Goal: Task Accomplishment & Management: Manage account settings

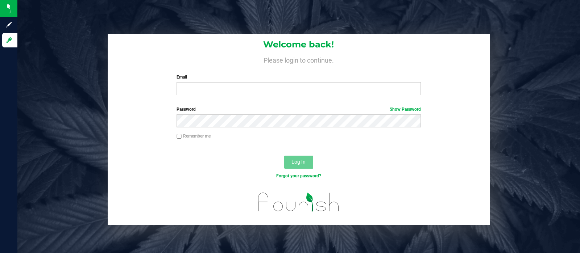
click at [273, 86] on input "Email" at bounding box center [298, 88] width 244 height 13
type input "gmagnotta@liveparallel.com"
click at [284, 156] on button "Log In" at bounding box center [298, 162] width 29 height 13
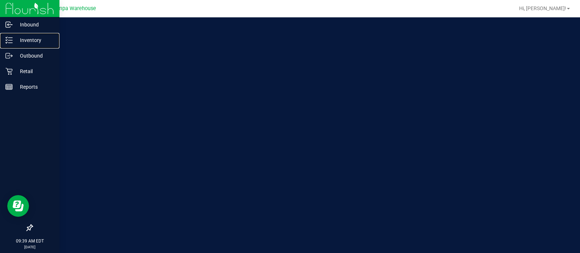
click at [28, 41] on p "Inventory" at bounding box center [34, 40] width 43 height 9
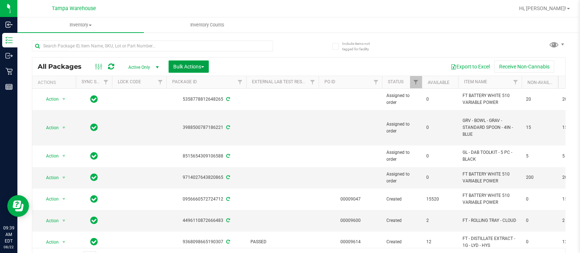
click at [200, 64] on span "Bulk Actions" at bounding box center [188, 67] width 31 height 6
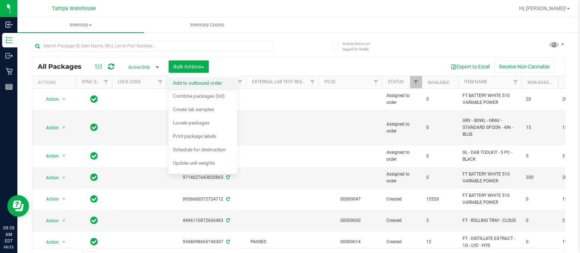
click at [199, 82] on span "Add to outbound order" at bounding box center [197, 83] width 49 height 6
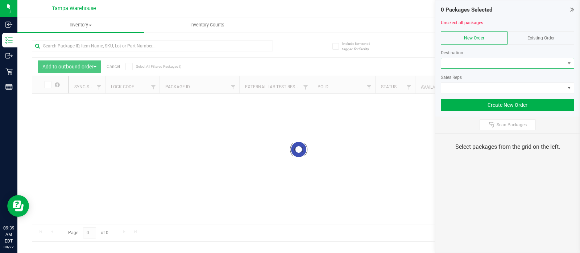
click at [457, 63] on span at bounding box center [503, 63] width 124 height 10
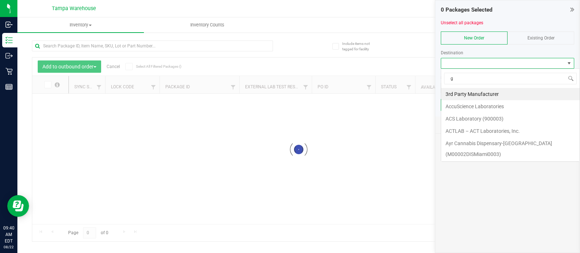
scroll to position [11, 133]
type input "gai"
click at [464, 96] on li "Gainesville WC" at bounding box center [510, 94] width 138 height 12
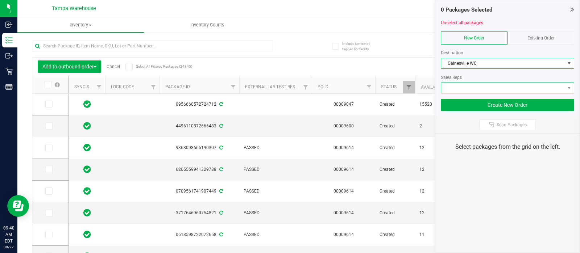
click at [455, 86] on span at bounding box center [503, 88] width 124 height 10
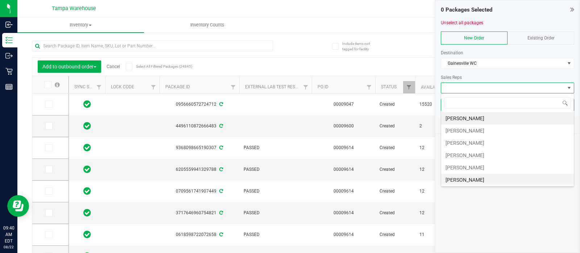
click at [460, 178] on li "[PERSON_NAME]" at bounding box center [507, 180] width 133 height 12
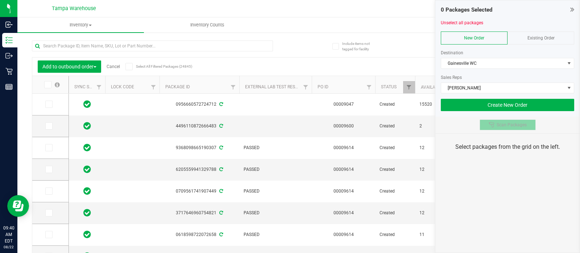
click at [492, 126] on icon at bounding box center [490, 124] width 5 height 5
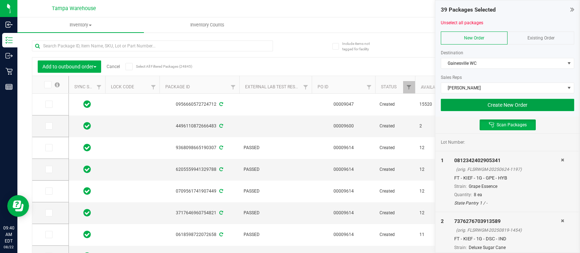
click at [455, 99] on button "Create New Order" at bounding box center [507, 105] width 133 height 12
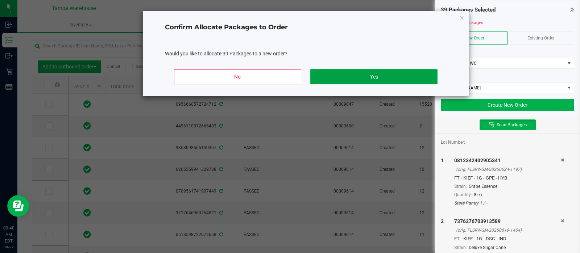
click at [395, 72] on button "Yes" at bounding box center [373, 76] width 127 height 15
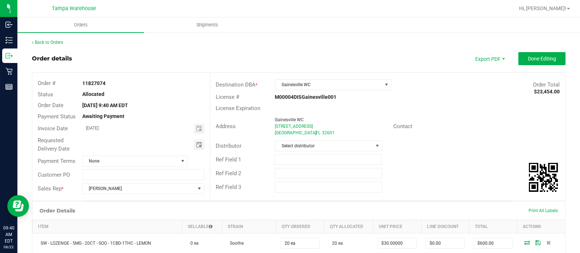
click at [197, 146] on span "Toggle calendar" at bounding box center [199, 145] width 6 height 6
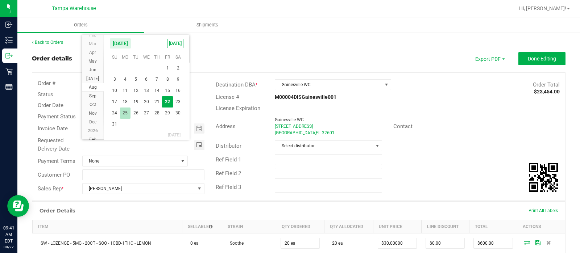
click at [125, 113] on span "25" at bounding box center [125, 113] width 11 height 11
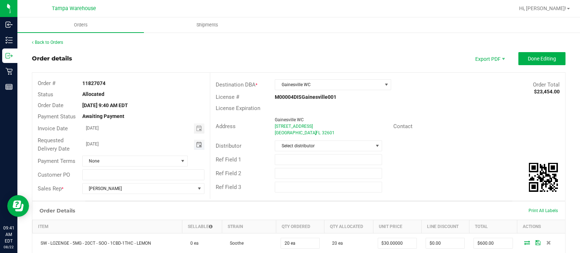
click at [199, 147] on span "Toggle calendar" at bounding box center [199, 145] width 11 height 10
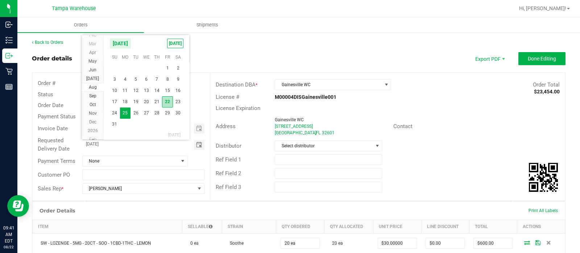
click at [169, 99] on span "22" at bounding box center [167, 101] width 11 height 11
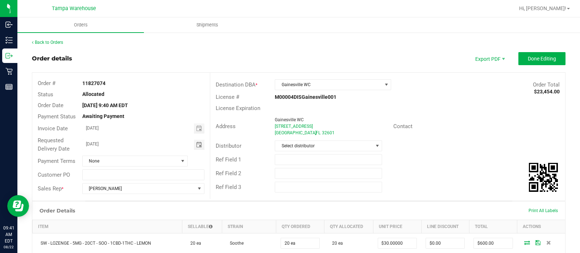
type input "[DATE]"
click at [297, 156] on input "text" at bounding box center [328, 159] width 107 height 11
type input "GAI WC"
click at [280, 170] on input "text" at bounding box center [328, 173] width 107 height 11
type input "CANNABIS"
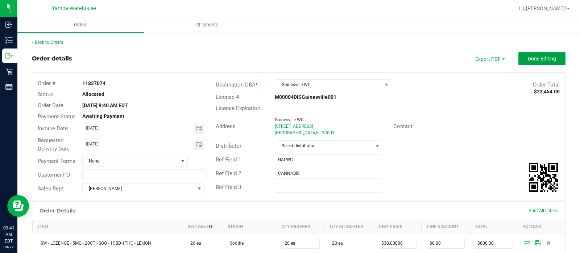
click at [535, 60] on span "Done Editing" at bounding box center [542, 59] width 28 height 6
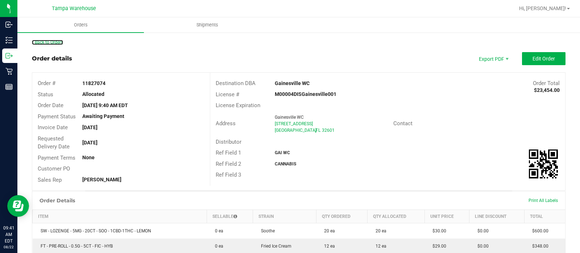
click at [55, 42] on link "Back to Orders" at bounding box center [47, 42] width 31 height 5
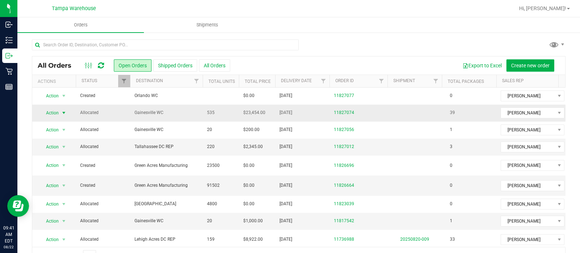
click at [54, 109] on span "Action" at bounding box center [49, 113] width 20 height 10
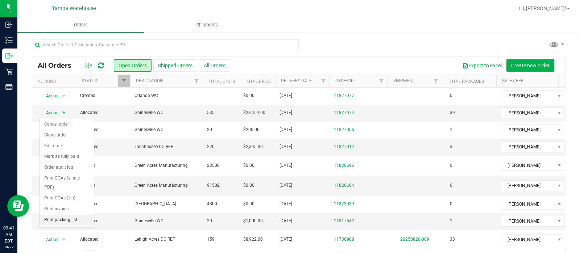
click at [69, 217] on li "Print packing list" at bounding box center [67, 220] width 54 height 11
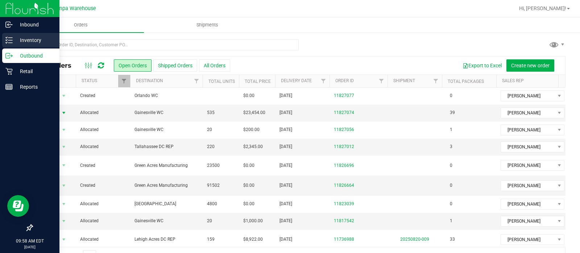
click at [5, 41] on icon at bounding box center [8, 40] width 7 height 7
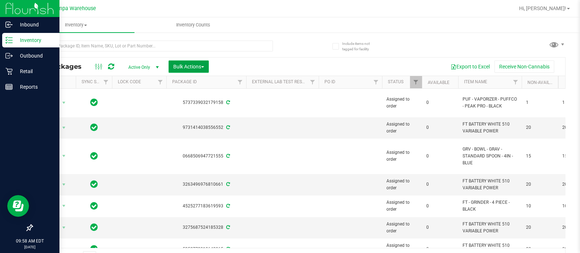
click at [201, 65] on span "Bulk Actions" at bounding box center [188, 67] width 31 height 6
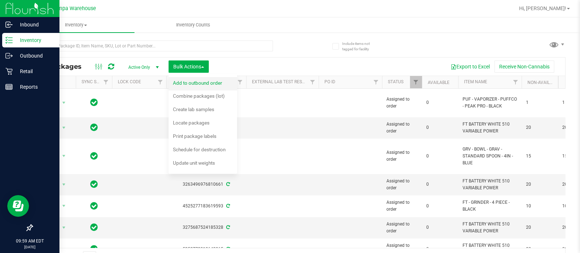
click at [201, 85] on span "Add to outbound order" at bounding box center [197, 83] width 49 height 6
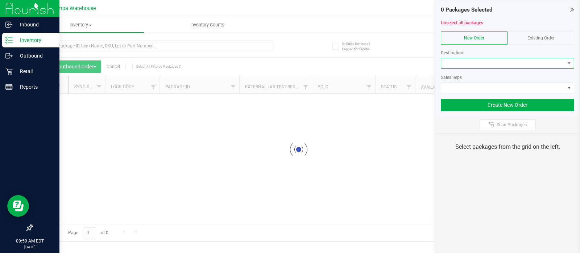
click at [460, 64] on span at bounding box center [503, 63] width 124 height 10
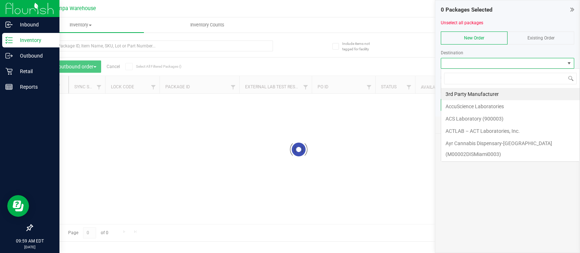
scroll to position [11, 133]
type input "tal"
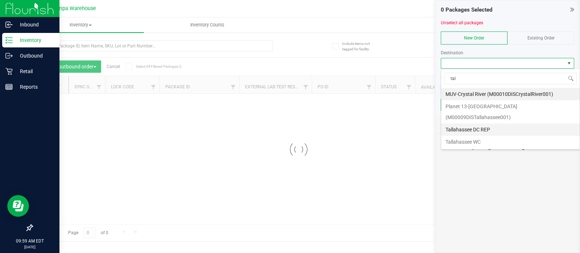
click at [465, 124] on li "Tallahassee DC REP" at bounding box center [510, 130] width 138 height 12
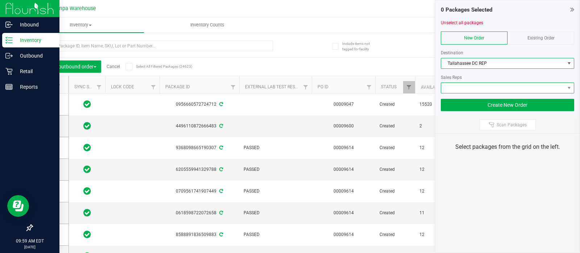
click at [454, 87] on span at bounding box center [503, 88] width 124 height 10
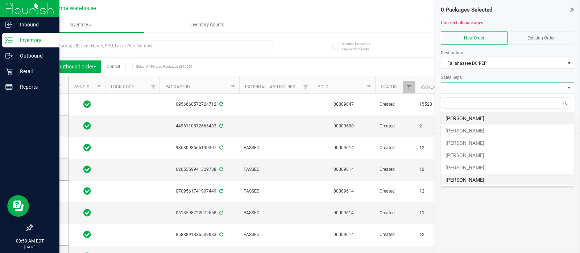
click at [461, 182] on li "[PERSON_NAME]" at bounding box center [507, 180] width 133 height 12
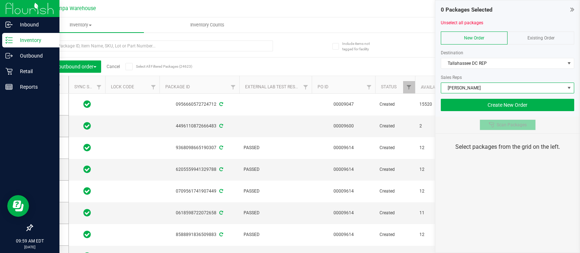
click at [504, 124] on span "Scan Packages" at bounding box center [511, 125] width 30 height 6
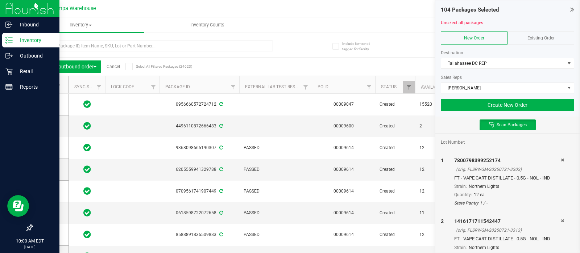
click at [482, 96] on div at bounding box center [507, 95] width 133 height 5
click at [481, 100] on button "Create New Order" at bounding box center [507, 105] width 133 height 12
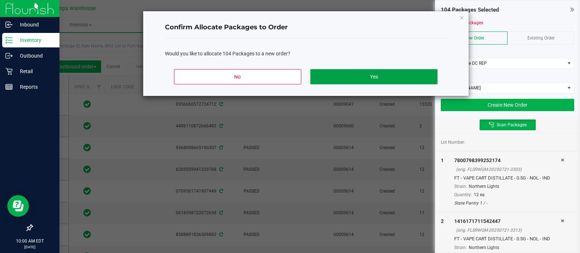
click at [386, 80] on button "Yes" at bounding box center [373, 76] width 127 height 15
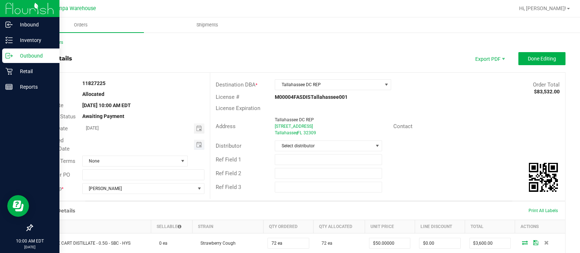
click at [199, 140] on span "Toggle calendar" at bounding box center [199, 145] width 11 height 10
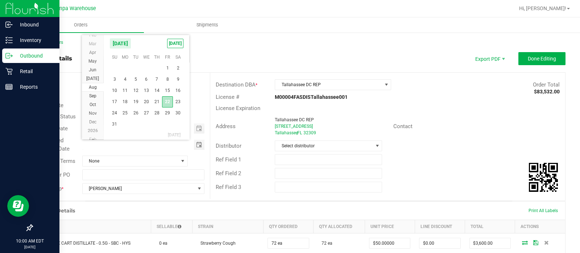
click at [170, 100] on span "22" at bounding box center [167, 101] width 11 height 11
type input "[DATE]"
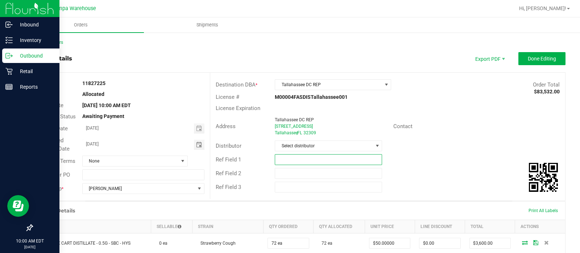
click at [288, 155] on input "text" at bounding box center [328, 159] width 107 height 11
type input "TAL DC"
click at [275, 169] on input "text" at bounding box center [328, 173] width 107 height 11
type input "CANNABIS"
click at [531, 53] on button "Done Editing" at bounding box center [541, 58] width 47 height 13
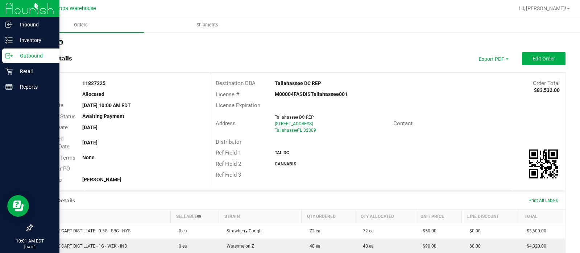
click at [51, 44] on link "Back to Orders" at bounding box center [47, 42] width 31 height 5
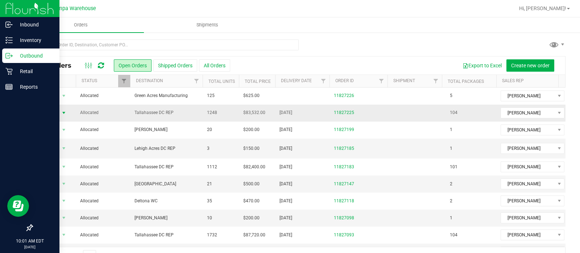
click at [55, 112] on span "Action" at bounding box center [49, 113] width 20 height 10
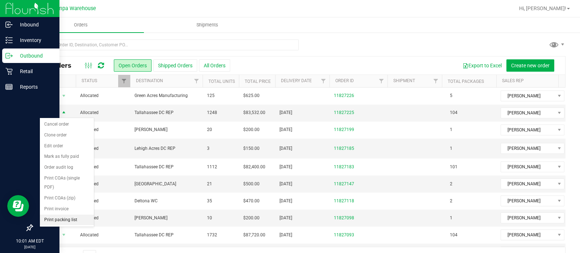
click at [52, 215] on li "Print packing list" at bounding box center [67, 220] width 54 height 11
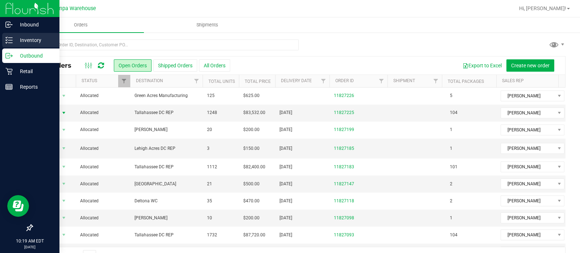
click at [31, 43] on p "Inventory" at bounding box center [34, 40] width 43 height 9
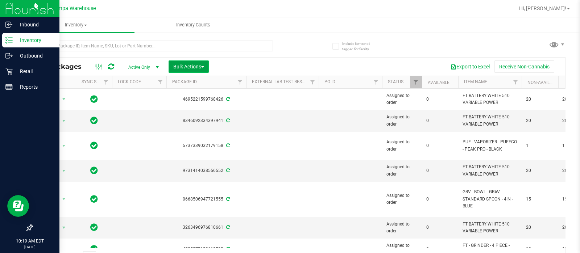
click at [184, 62] on button "Bulk Actions" at bounding box center [189, 67] width 40 height 12
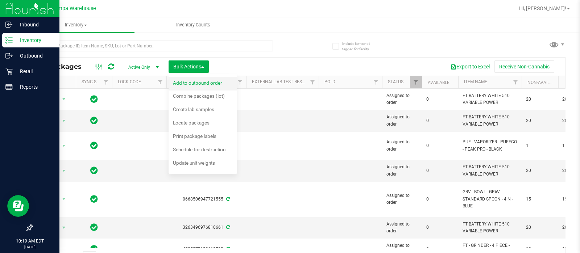
click at [201, 80] on span "Add to outbound order" at bounding box center [197, 83] width 49 height 6
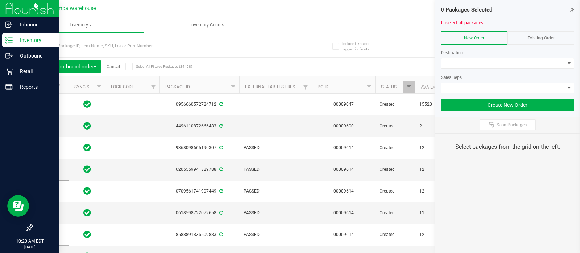
click at [461, 70] on div at bounding box center [507, 71] width 133 height 5
click at [460, 67] on span at bounding box center [503, 63] width 124 height 10
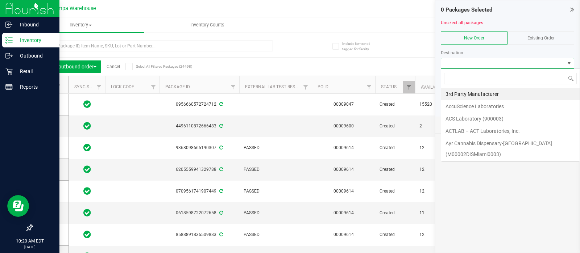
scroll to position [11, 133]
type input "tal"
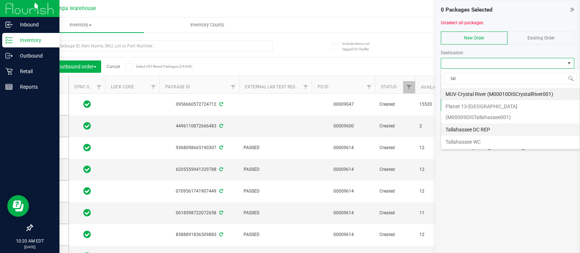
click at [467, 124] on li "Tallahassee DC REP" at bounding box center [510, 130] width 138 height 12
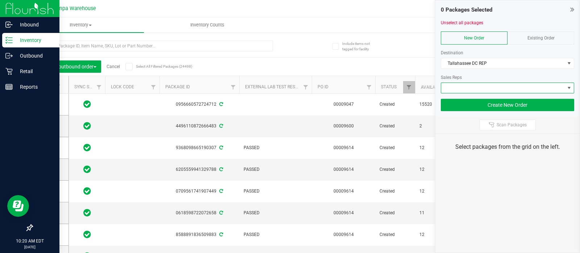
click at [444, 84] on span at bounding box center [503, 88] width 124 height 10
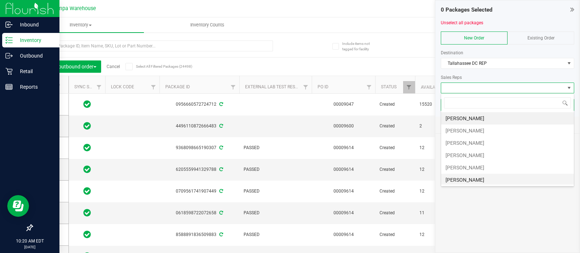
click at [469, 182] on li "[PERSON_NAME]" at bounding box center [507, 180] width 133 height 12
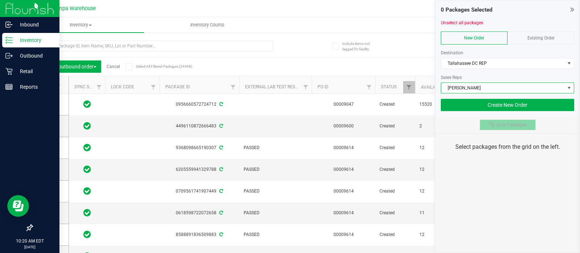
click at [502, 124] on span "Scan Packages" at bounding box center [511, 125] width 30 height 6
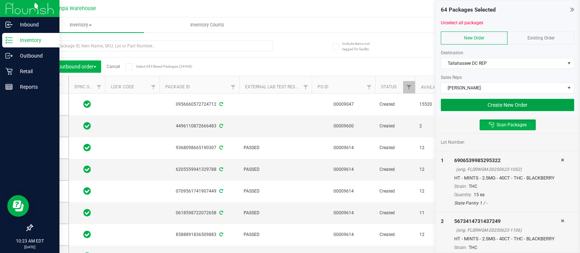
click at [486, 106] on button "Create New Order" at bounding box center [507, 105] width 133 height 12
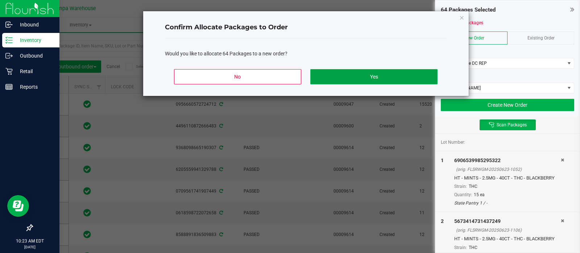
click at [377, 69] on button "Yes" at bounding box center [373, 76] width 127 height 15
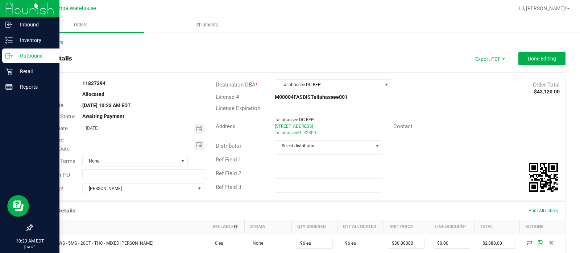
click at [194, 150] on div "Requested Delivery Date" at bounding box center [121, 144] width 178 height 19
click at [196, 146] on span "Toggle calendar" at bounding box center [199, 145] width 6 height 6
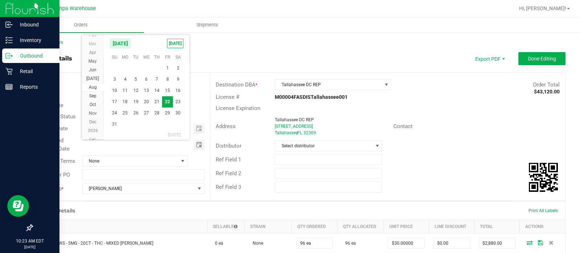
click at [171, 106] on span "22" at bounding box center [167, 101] width 11 height 11
type input "[DATE]"
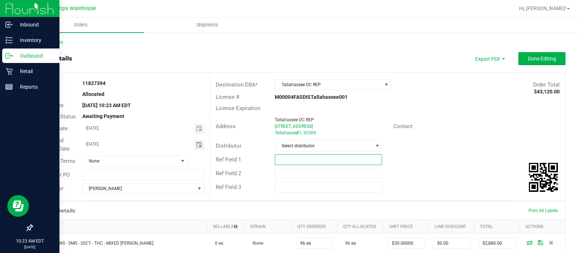
click at [289, 159] on input "text" at bounding box center [328, 159] width 107 height 11
type input "TAL DC"
click at [282, 171] on input "text" at bounding box center [328, 173] width 107 height 11
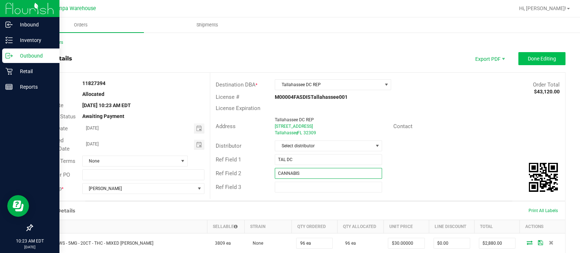
type input "CANNABIS"
click at [540, 54] on button "Done Editing" at bounding box center [541, 58] width 47 height 13
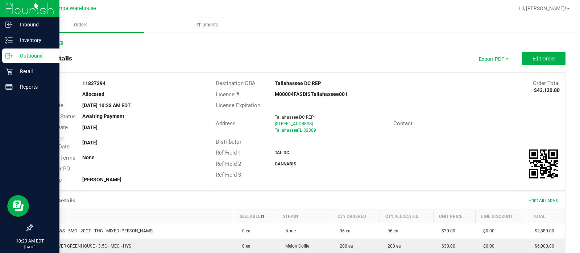
click at [47, 41] on link "Back to Orders" at bounding box center [47, 42] width 31 height 5
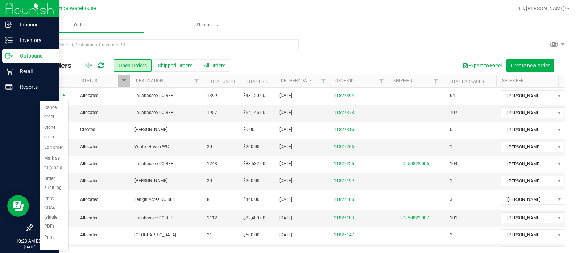
scroll to position [96, 0]
click at [49, 228] on li "Print packing list" at bounding box center [54, 227] width 28 height 29
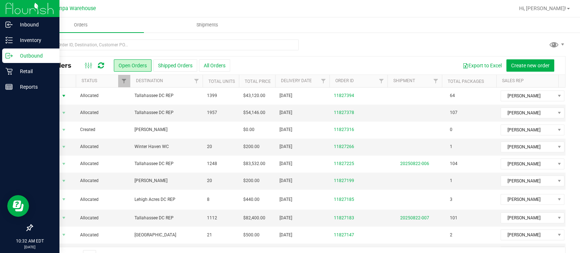
click at [101, 67] on icon at bounding box center [101, 65] width 6 height 7
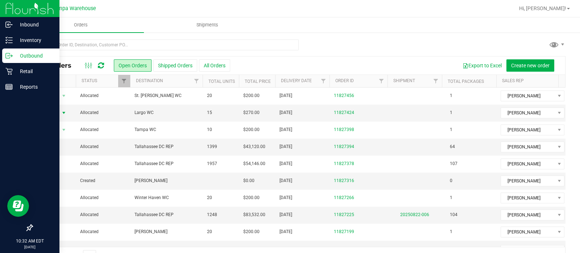
click at [57, 111] on span "Action" at bounding box center [49, 113] width 20 height 10
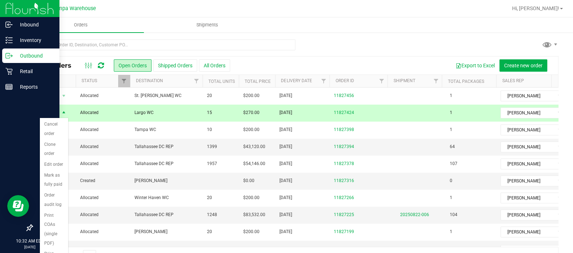
click at [20, 117] on div "All Orders Open Orders Shipped Orders All Orders Export to Excel Create new ord…" at bounding box center [295, 152] width 556 height 240
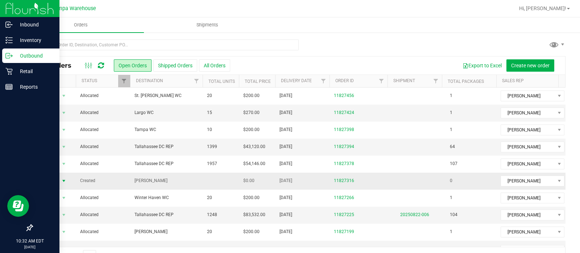
click at [53, 179] on span "Action" at bounding box center [49, 181] width 20 height 10
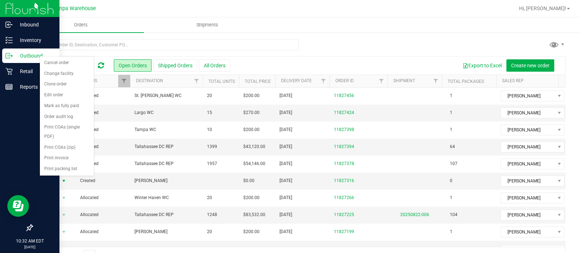
click at [26, 166] on div "All Orders Open Orders Shipped Orders All Orders Export to Excel Create new ord…" at bounding box center [298, 152] width 562 height 240
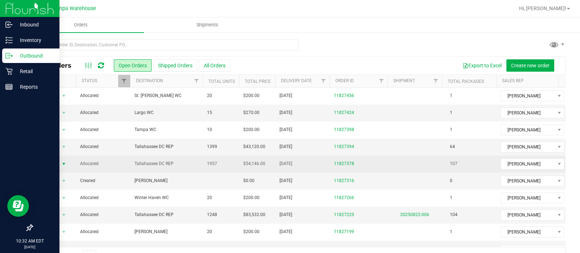
click at [55, 162] on span "Action" at bounding box center [49, 164] width 20 height 10
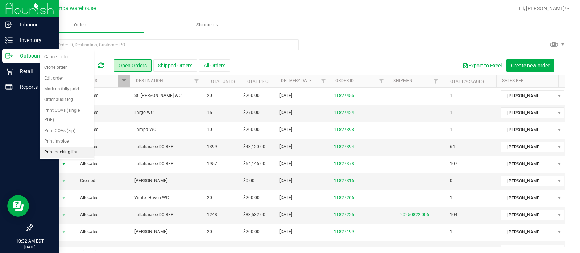
click at [68, 153] on li "Print packing list" at bounding box center [67, 152] width 54 height 11
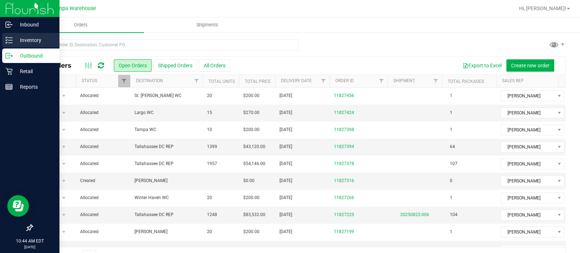
click at [17, 44] on p "Inventory" at bounding box center [34, 40] width 43 height 9
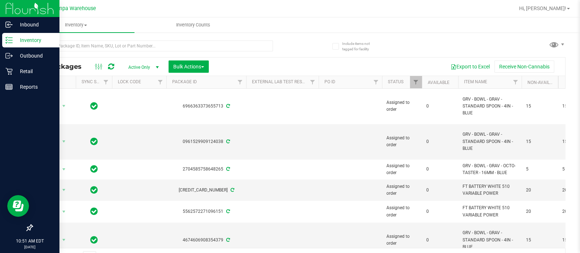
click at [195, 58] on div "All Packages Active Only Active Only Lab Samples Locked All External Internal B…" at bounding box center [298, 67] width 533 height 18
click at [189, 62] on button "Bulk Actions" at bounding box center [189, 67] width 40 height 12
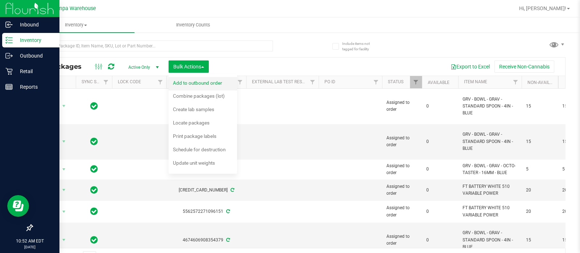
click at [203, 83] on span "Add to outbound order" at bounding box center [197, 83] width 49 height 6
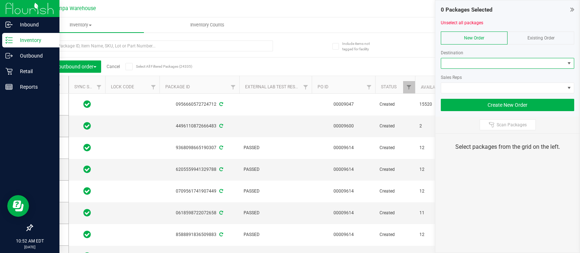
click at [477, 62] on span at bounding box center [503, 63] width 124 height 10
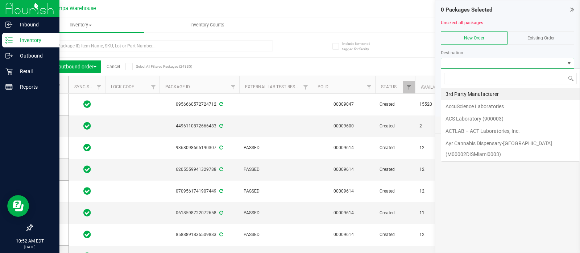
scroll to position [11, 133]
type input "cl"
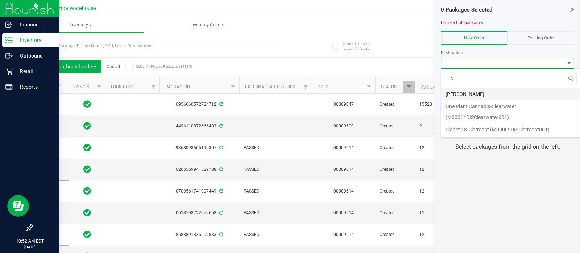
click at [466, 92] on li "[PERSON_NAME]" at bounding box center [510, 94] width 138 height 12
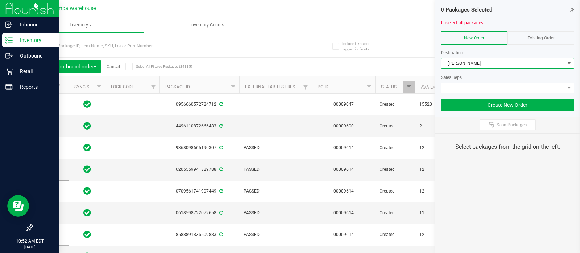
click at [453, 87] on span at bounding box center [503, 88] width 124 height 10
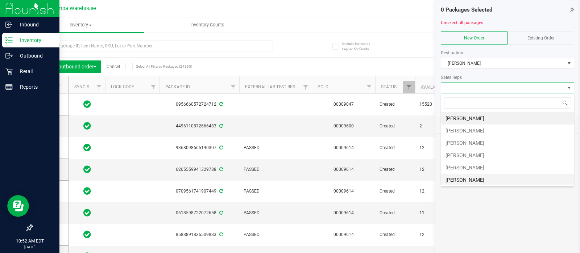
click at [456, 181] on li "[PERSON_NAME]" at bounding box center [507, 180] width 133 height 12
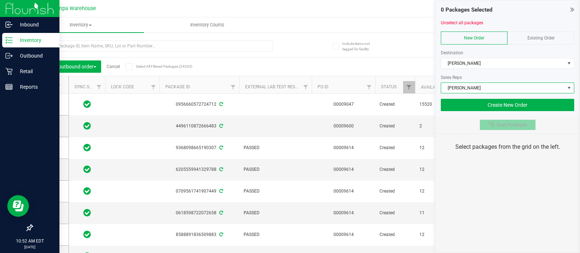
click at [503, 126] on span "Scan Packages" at bounding box center [511, 125] width 30 height 6
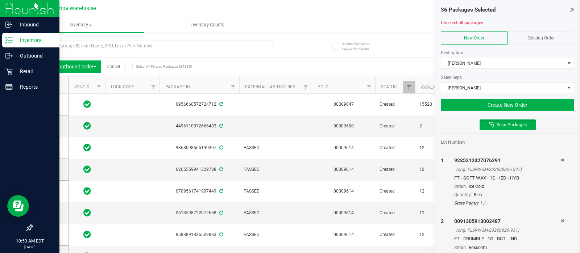
click at [485, 93] on div at bounding box center [507, 95] width 133 height 5
click at [476, 100] on button "Create New Order" at bounding box center [507, 105] width 133 height 12
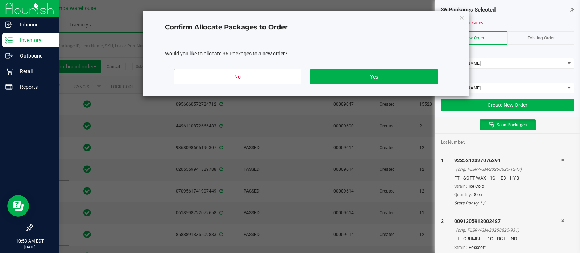
click at [408, 67] on div "No Yes" at bounding box center [306, 79] width 282 height 33
click at [399, 70] on button "Yes" at bounding box center [373, 76] width 127 height 15
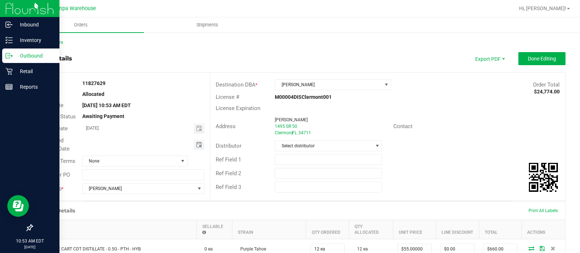
click at [199, 142] on span "Toggle calendar" at bounding box center [199, 145] width 6 height 6
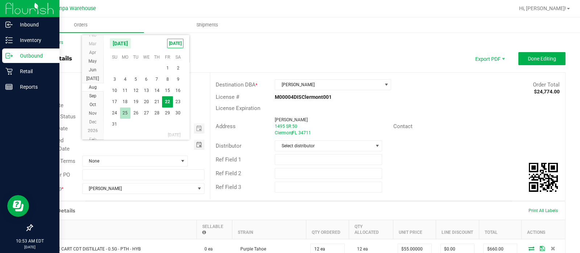
click at [123, 114] on span "25" at bounding box center [125, 113] width 11 height 11
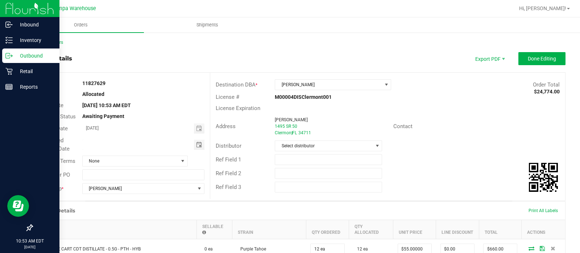
type input "[DATE]"
click at [282, 162] on input "text" at bounding box center [328, 159] width 107 height 11
type input "CLR WC"
click at [286, 176] on input "text" at bounding box center [328, 173] width 107 height 11
click at [196, 144] on span "Toggle calendar" at bounding box center [199, 145] width 6 height 6
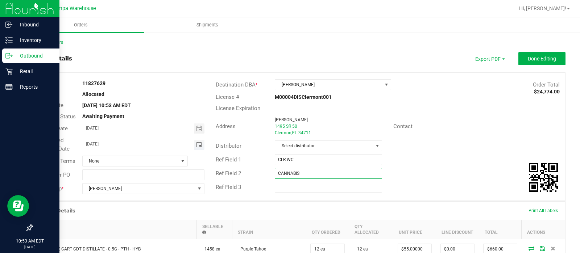
type input "CANNABIS"
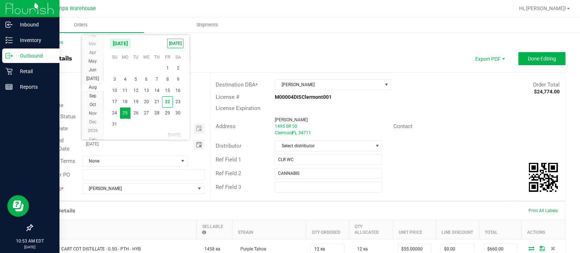
click at [196, 144] on span "Toggle calendar" at bounding box center [199, 145] width 6 height 6
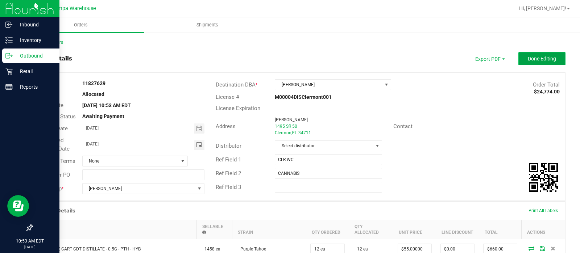
click at [540, 56] on span "Done Editing" at bounding box center [542, 59] width 28 height 6
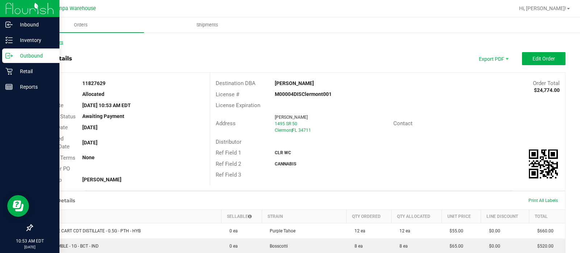
click at [43, 44] on link "Back to Orders" at bounding box center [47, 42] width 31 height 5
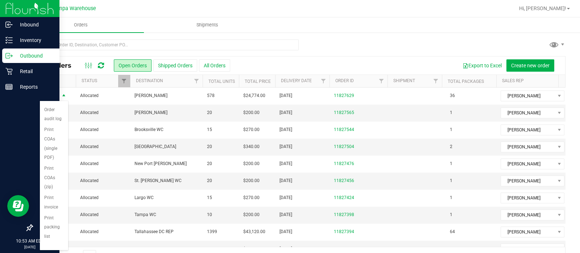
scroll to position [96, 0]
click at [50, 230] on li "Print packing list" at bounding box center [54, 227] width 28 height 29
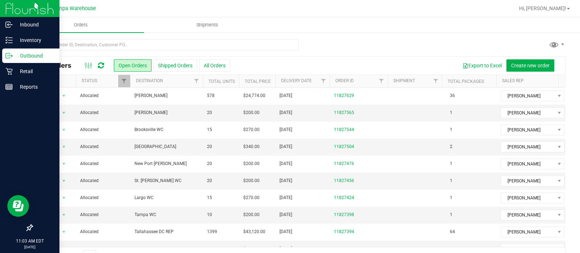
click at [100, 69] on link at bounding box center [101, 65] width 6 height 9
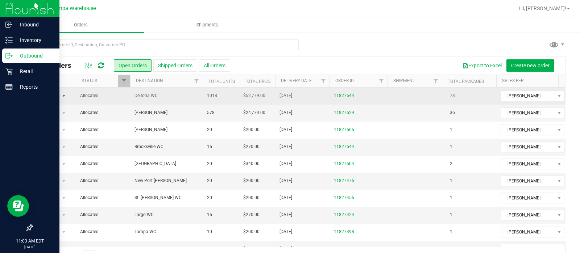
click at [50, 95] on span "Action" at bounding box center [49, 96] width 20 height 10
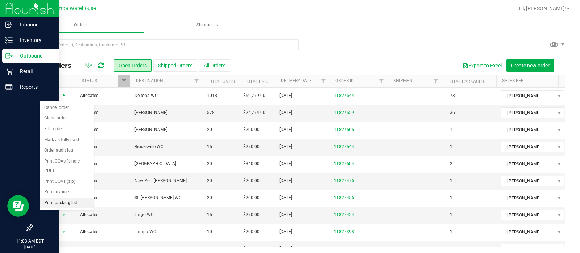
click at [74, 200] on li "Print packing list" at bounding box center [67, 203] width 54 height 11
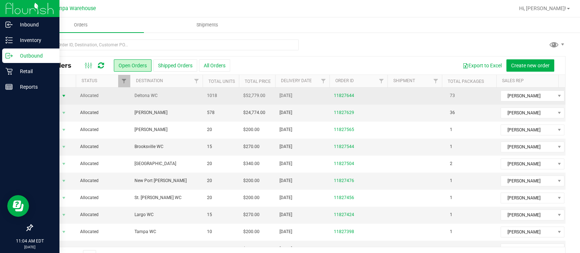
click at [58, 92] on span "Action" at bounding box center [49, 96] width 20 height 10
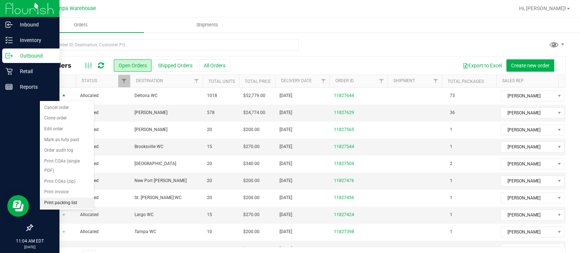
click at [59, 200] on li "Print packing list" at bounding box center [67, 203] width 54 height 11
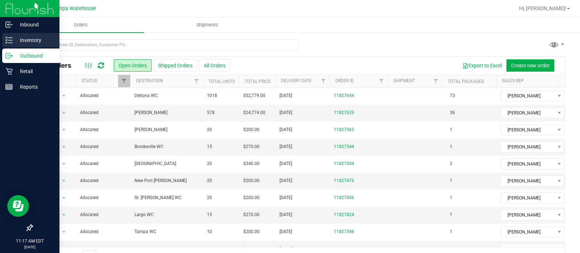
click at [3, 36] on div "Inventory" at bounding box center [30, 40] width 57 height 14
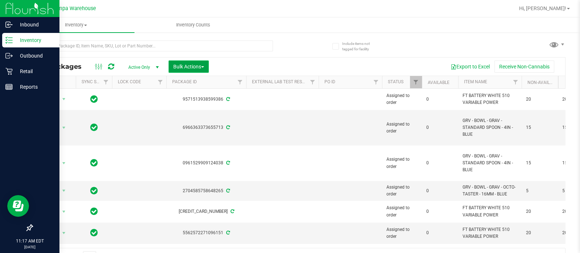
click at [180, 67] on span "Bulk Actions" at bounding box center [188, 67] width 31 height 6
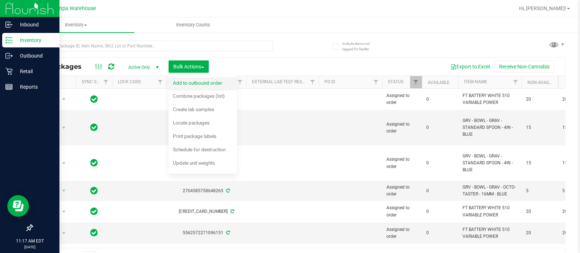
drag, startPoint x: 198, startPoint y: 92, endPoint x: 186, endPoint y: 81, distance: 16.2
click at [186, 81] on ul "Add to manufacturing run Add to outbound order Combine packages Combine package…" at bounding box center [203, 124] width 68 height 100
click at [186, 81] on span "Add to outbound order" at bounding box center [197, 83] width 49 height 6
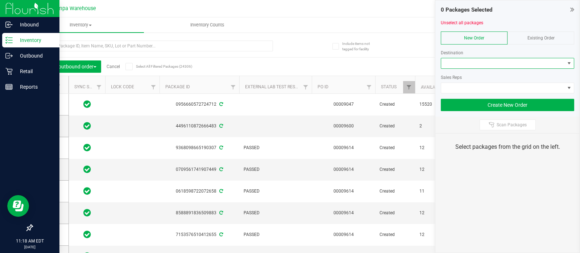
click at [476, 59] on span at bounding box center [503, 63] width 124 height 10
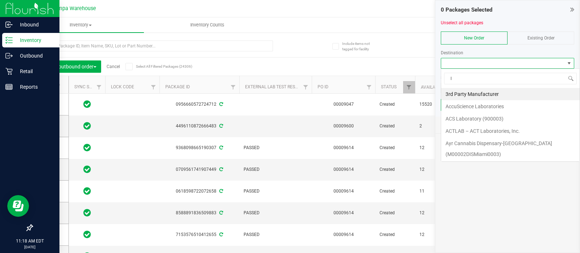
scroll to position [11, 133]
type input "lake"
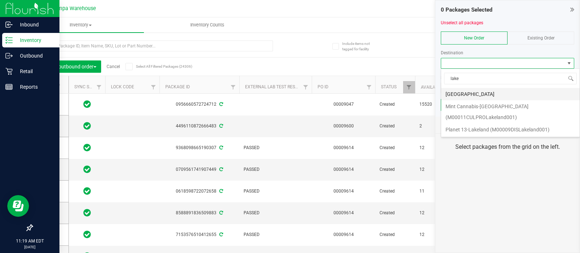
click at [457, 93] on li "[GEOGRAPHIC_DATA]" at bounding box center [510, 94] width 138 height 12
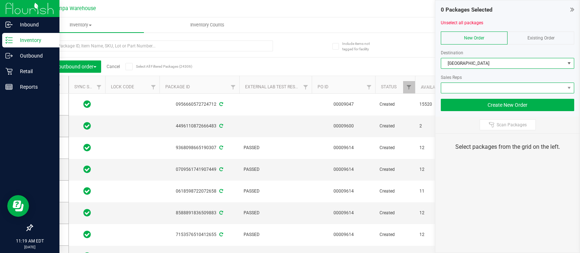
click at [452, 88] on span at bounding box center [503, 88] width 124 height 10
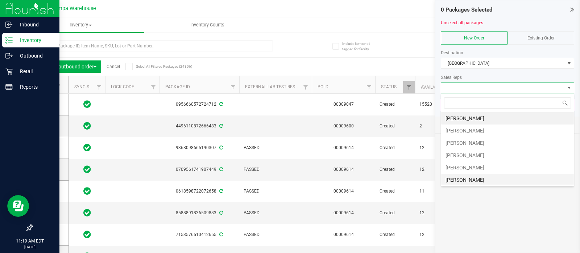
click at [467, 178] on li "[PERSON_NAME]" at bounding box center [507, 180] width 133 height 12
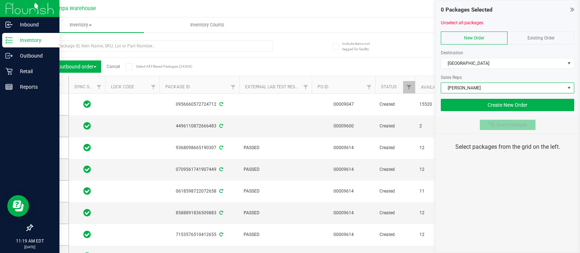
click at [510, 126] on span "Scan Packages" at bounding box center [511, 125] width 30 height 6
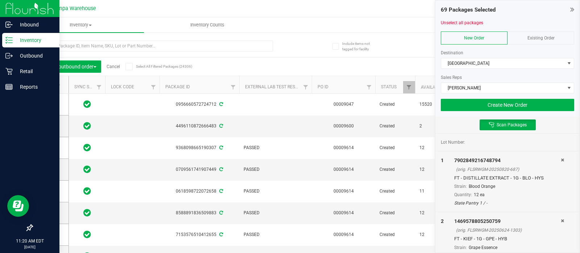
click at [480, 98] on div at bounding box center [507, 95] width 133 height 5
click at [467, 102] on button "Create New Order" at bounding box center [507, 105] width 133 height 12
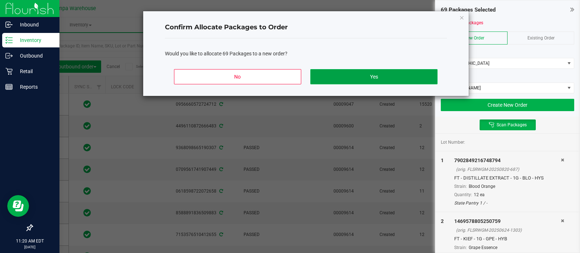
click at [418, 77] on button "Yes" at bounding box center [373, 76] width 127 height 15
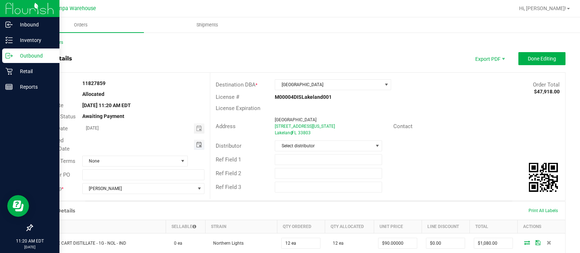
click at [196, 145] on span "Toggle calendar" at bounding box center [199, 145] width 6 height 6
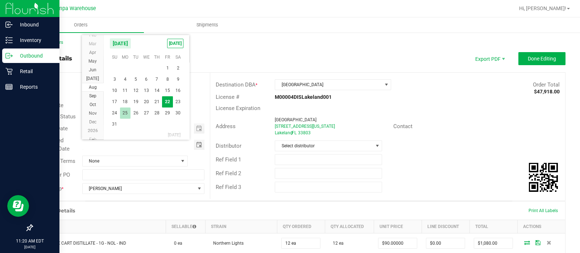
click at [125, 111] on span "25" at bounding box center [125, 113] width 11 height 11
type input "[DATE]"
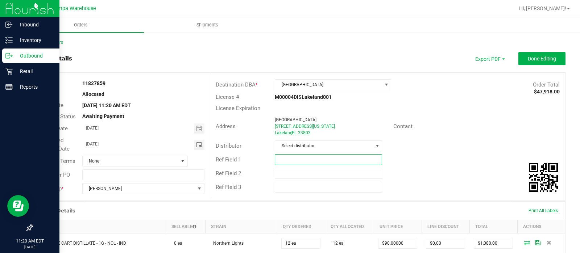
click at [290, 158] on input "text" at bounding box center [328, 159] width 107 height 11
type input "LKL WC"
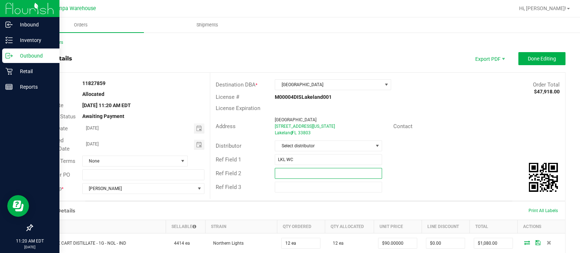
click at [282, 178] on input "text" at bounding box center [328, 173] width 107 height 11
type input "CANNABIS"
click at [531, 53] on button "Done Editing" at bounding box center [541, 58] width 47 height 13
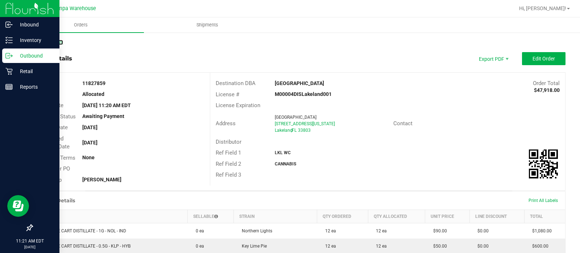
click at [61, 41] on link "Back to Orders" at bounding box center [47, 42] width 31 height 5
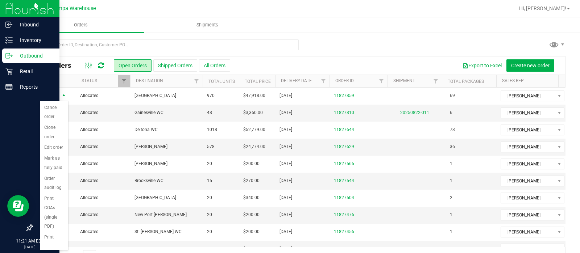
scroll to position [96, 0]
click at [54, 231] on li "Print packing list" at bounding box center [54, 227] width 28 height 29
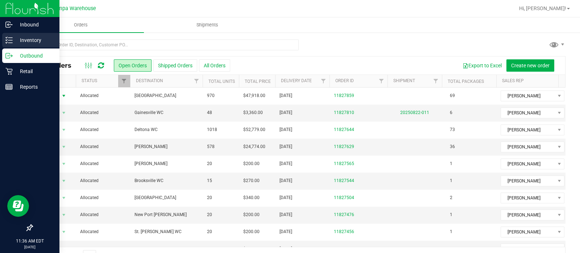
click at [11, 41] on icon at bounding box center [8, 40] width 7 height 7
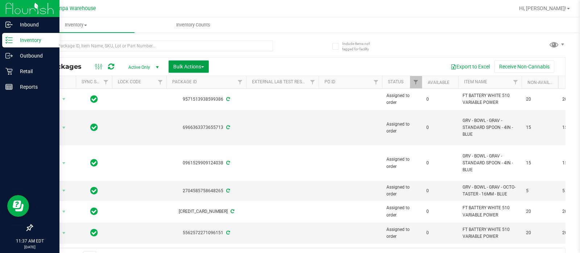
click at [179, 64] on span "Bulk Actions" at bounding box center [188, 67] width 31 height 6
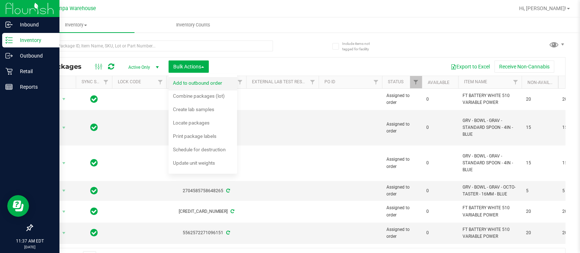
click at [193, 80] on span "Add to outbound order" at bounding box center [197, 83] width 49 height 6
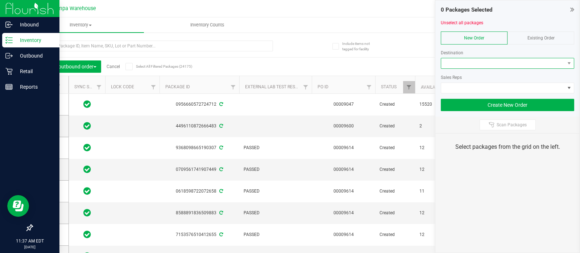
click at [442, 60] on span at bounding box center [503, 63] width 124 height 10
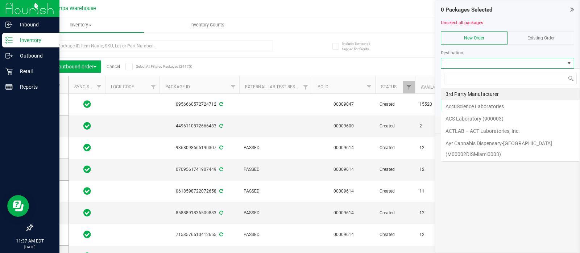
scroll to position [11, 133]
type input "ov"
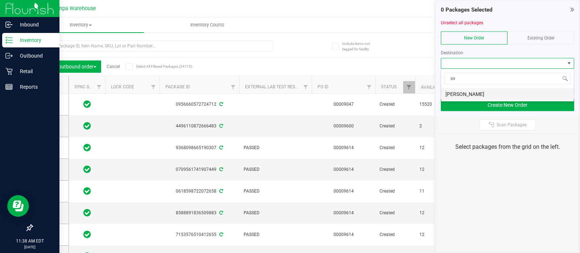
click at [470, 88] on li "[PERSON_NAME]" at bounding box center [507, 94] width 133 height 12
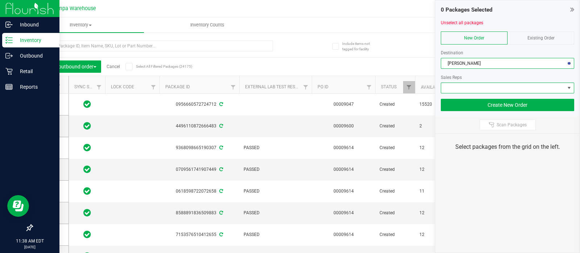
click at [470, 88] on span at bounding box center [503, 88] width 124 height 10
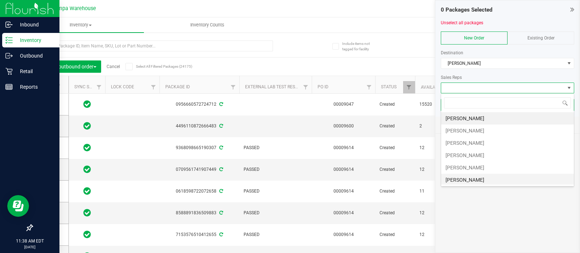
click at [470, 175] on li "[PERSON_NAME]" at bounding box center [507, 180] width 133 height 12
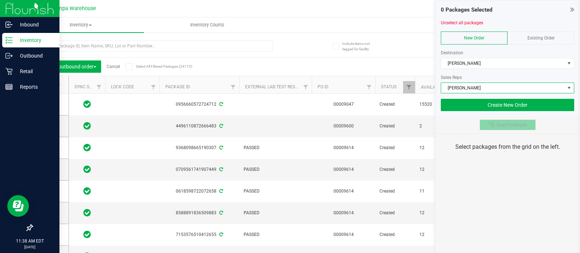
click at [483, 126] on button "Scan Packages" at bounding box center [507, 125] width 56 height 11
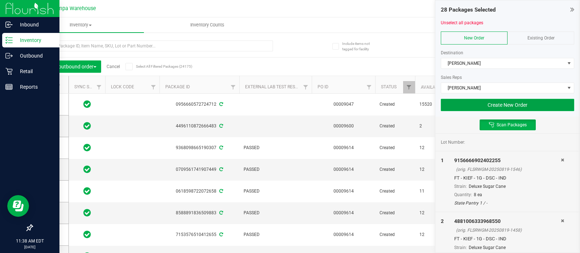
click at [486, 102] on button "Create New Order" at bounding box center [507, 105] width 133 height 12
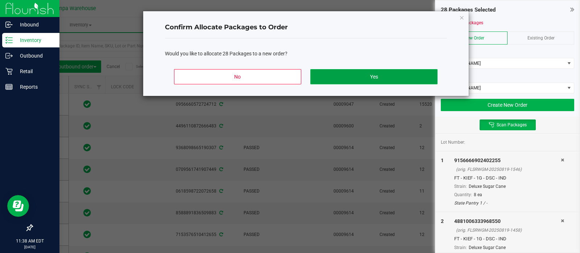
click at [402, 79] on button "Yes" at bounding box center [373, 76] width 127 height 15
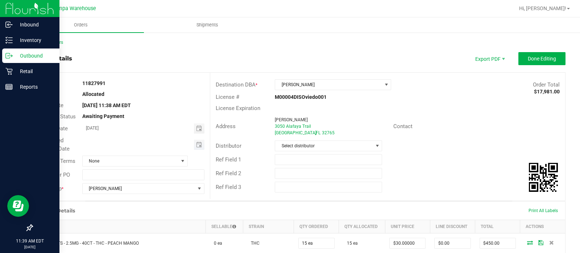
click at [201, 147] on span "Toggle calendar" at bounding box center [199, 145] width 11 height 10
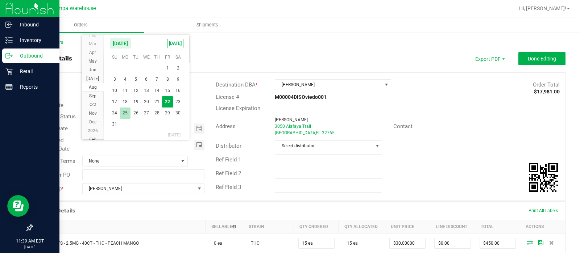
click at [126, 108] on span "25" at bounding box center [125, 113] width 11 height 11
type input "[DATE]"
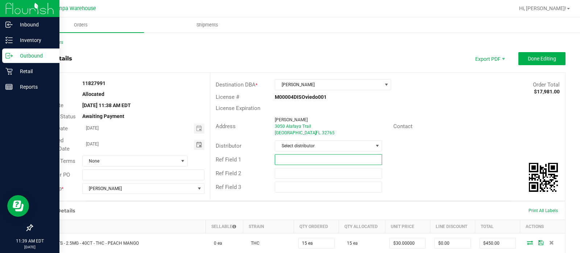
click at [286, 157] on input "text" at bounding box center [328, 159] width 107 height 11
type input "OVD WC"
click at [288, 177] on input "text" at bounding box center [328, 173] width 107 height 11
type input "CANNABIS"
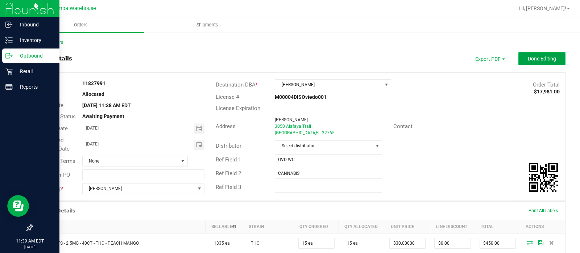
click at [528, 58] on span "Done Editing" at bounding box center [542, 59] width 28 height 6
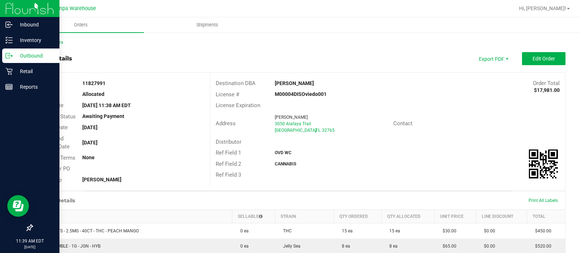
click at [50, 39] on div "Back to Orders" at bounding box center [298, 42] width 533 height 7
click at [41, 42] on link "Back to Orders" at bounding box center [47, 42] width 31 height 5
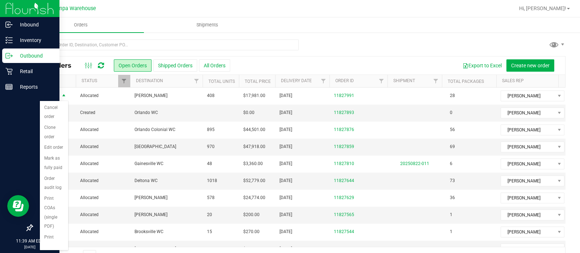
scroll to position [96, 0]
click at [54, 228] on li "Print packing list" at bounding box center [54, 227] width 28 height 29
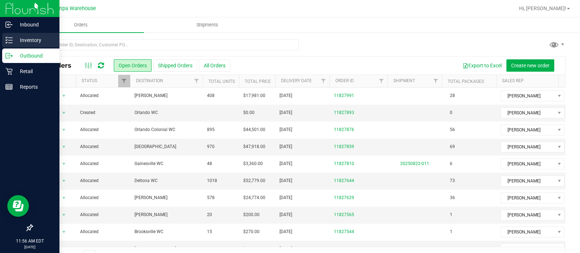
click at [22, 37] on p "Inventory" at bounding box center [34, 40] width 43 height 9
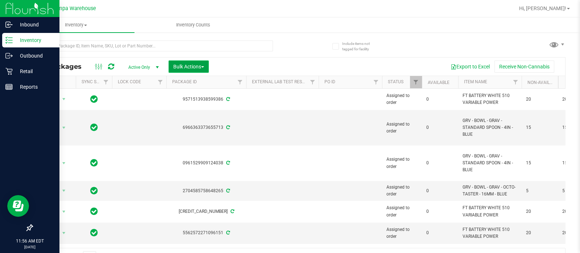
click at [177, 66] on span "Bulk Actions" at bounding box center [188, 67] width 31 height 6
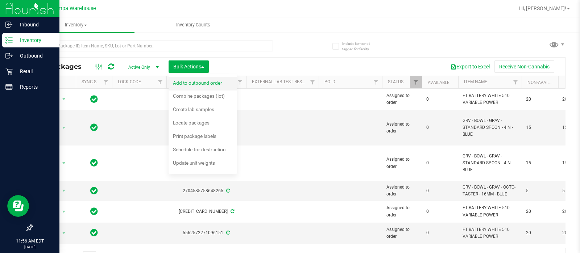
click at [183, 83] on span "Add to outbound order" at bounding box center [197, 83] width 49 height 6
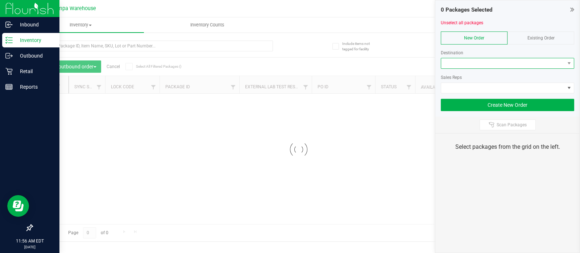
click at [467, 64] on span at bounding box center [503, 63] width 124 height 10
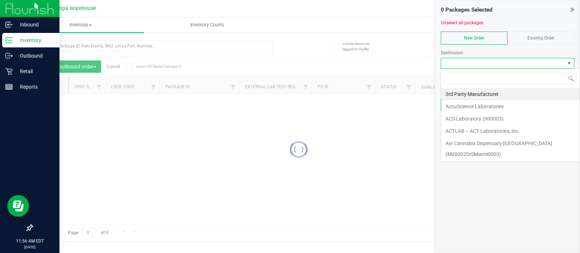
scroll to position [11, 133]
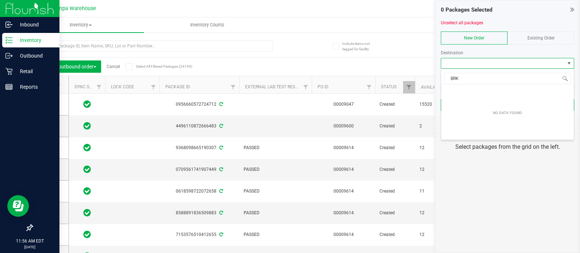
type input "BR"
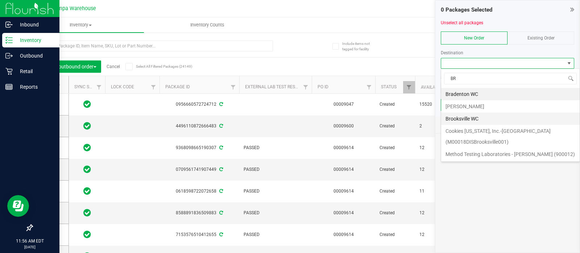
click at [462, 116] on li "Brooksville WC" at bounding box center [510, 119] width 138 height 12
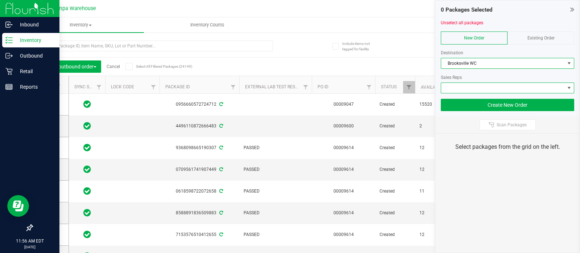
click at [473, 88] on span at bounding box center [503, 88] width 124 height 10
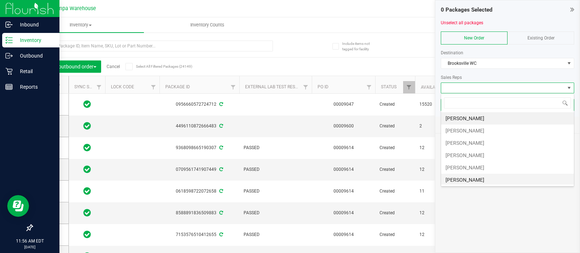
click at [459, 182] on li "[PERSON_NAME]" at bounding box center [507, 180] width 133 height 12
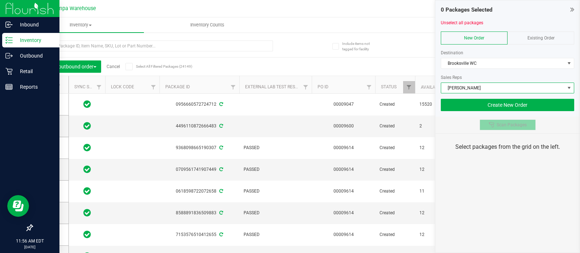
click at [515, 120] on button "Scan Packages" at bounding box center [507, 125] width 56 height 11
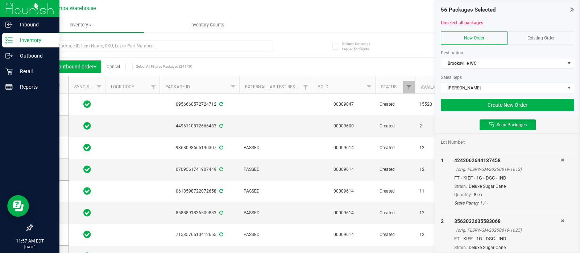
click at [493, 98] on div at bounding box center [507, 95] width 133 height 5
click at [477, 102] on button "Create New Order" at bounding box center [507, 105] width 133 height 12
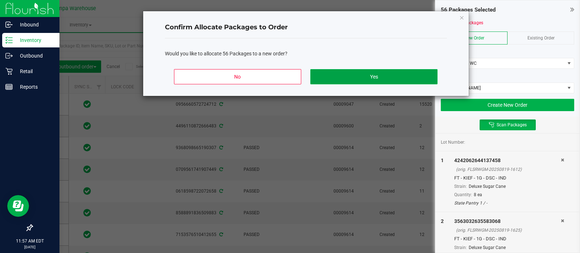
click at [417, 82] on button "Yes" at bounding box center [373, 76] width 127 height 15
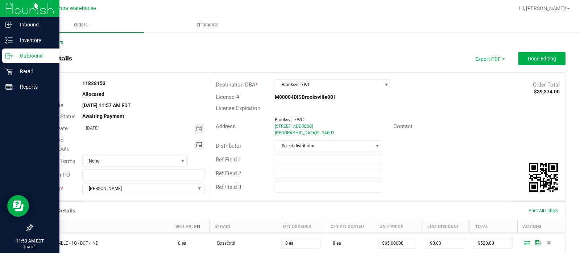
click at [198, 143] on span "Toggle calendar" at bounding box center [199, 145] width 6 height 6
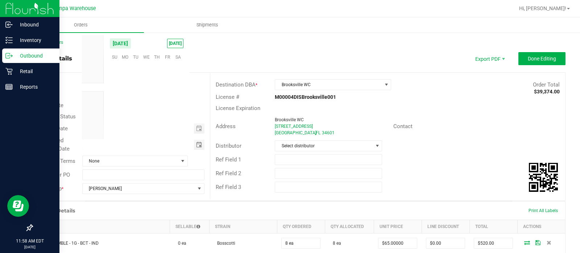
scroll to position [117449, 0]
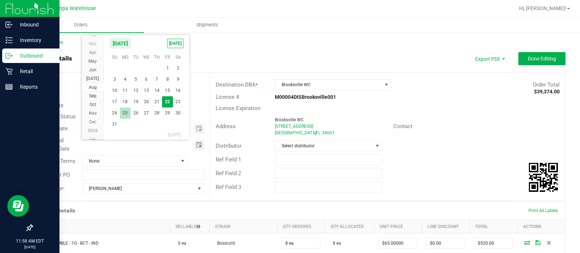
click at [126, 111] on span "25" at bounding box center [125, 113] width 11 height 11
type input "[DATE]"
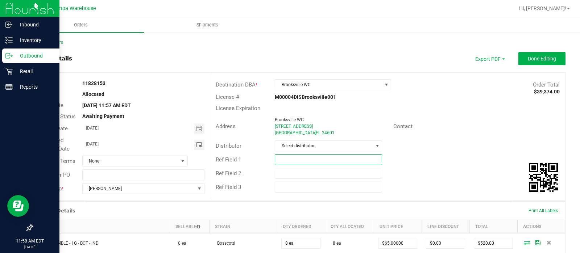
click at [304, 155] on input "text" at bounding box center [328, 159] width 107 height 11
type input "BRK WC"
click at [284, 173] on input "text" at bounding box center [328, 173] width 107 height 11
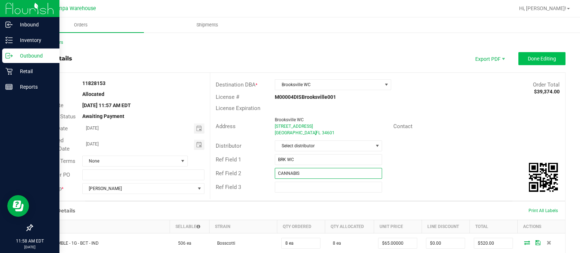
type input "CANNABIS"
click at [528, 58] on span "Done Editing" at bounding box center [542, 59] width 28 height 6
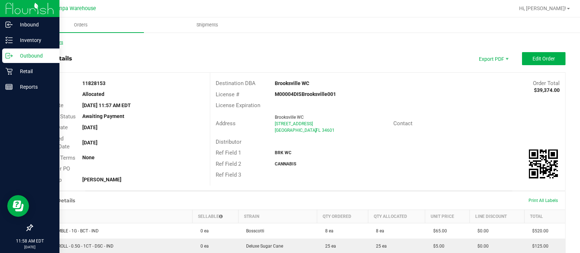
click at [50, 41] on link "Back to Orders" at bounding box center [47, 42] width 31 height 5
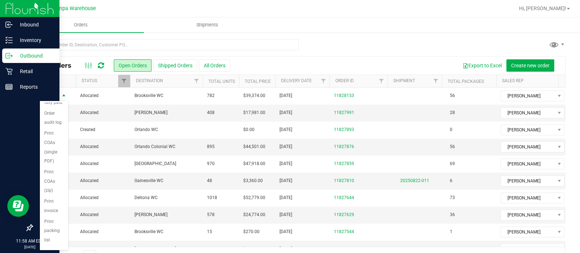
scroll to position [96, 0]
click at [50, 225] on li "Print packing list" at bounding box center [54, 227] width 28 height 29
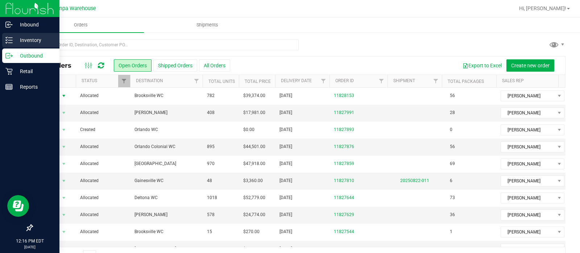
click at [16, 37] on p "Inventory" at bounding box center [34, 40] width 43 height 9
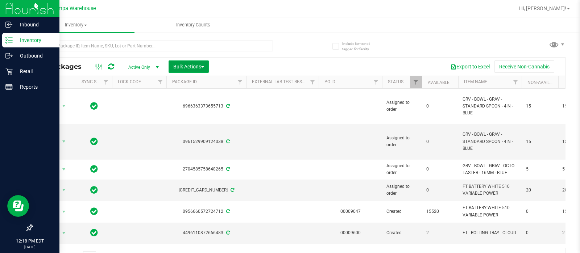
click at [192, 69] on button "Bulk Actions" at bounding box center [189, 67] width 40 height 12
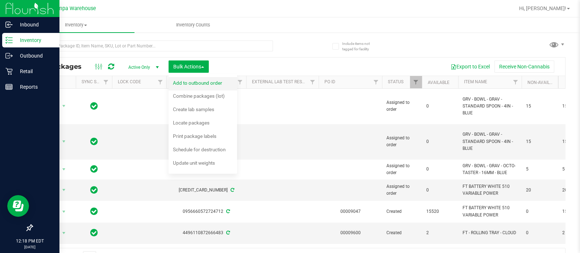
click at [195, 82] on span "Add to outbound order" at bounding box center [197, 83] width 49 height 6
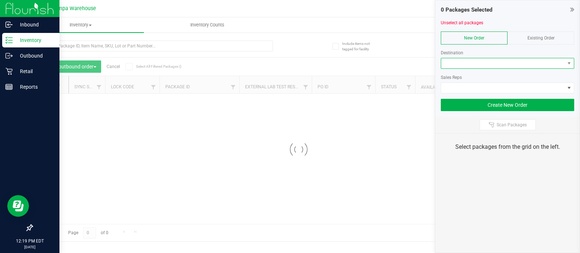
click at [470, 62] on span at bounding box center [503, 63] width 124 height 10
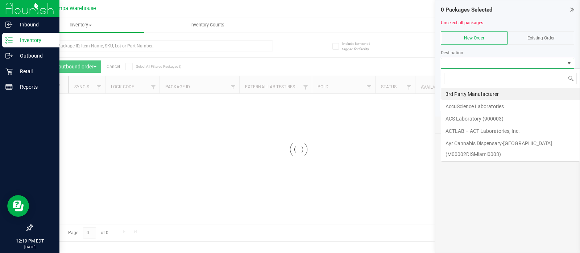
scroll to position [11, 133]
type input "lar"
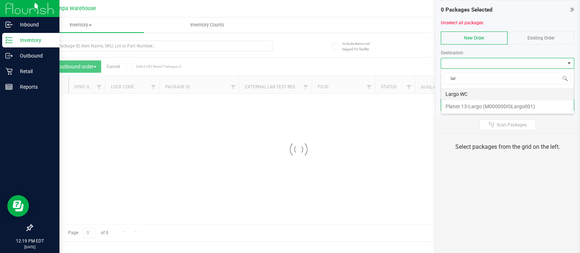
click at [470, 91] on li "Largo WC" at bounding box center [507, 94] width 133 height 12
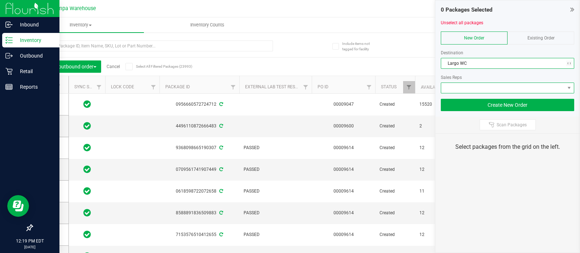
click at [456, 90] on span at bounding box center [503, 88] width 124 height 10
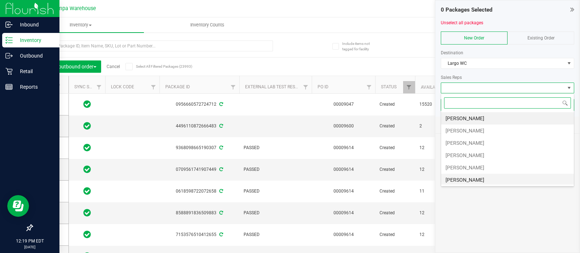
click at [464, 175] on li "[PERSON_NAME]" at bounding box center [507, 180] width 133 height 12
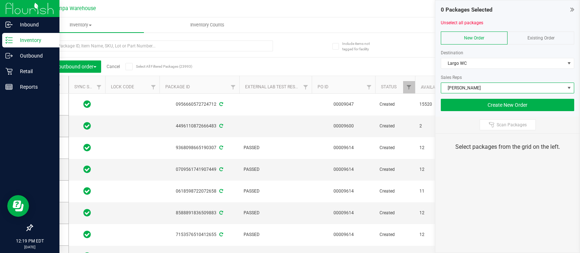
click at [495, 130] on div "Scan Packages" at bounding box center [507, 125] width 144 height 17
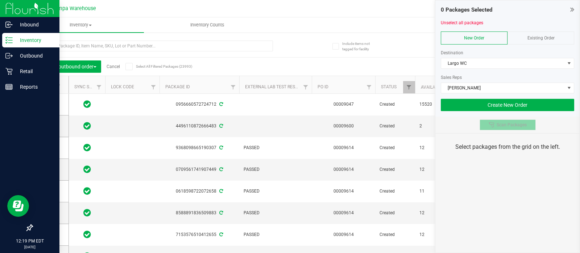
click at [496, 127] on button "Scan Packages" at bounding box center [507, 125] width 56 height 11
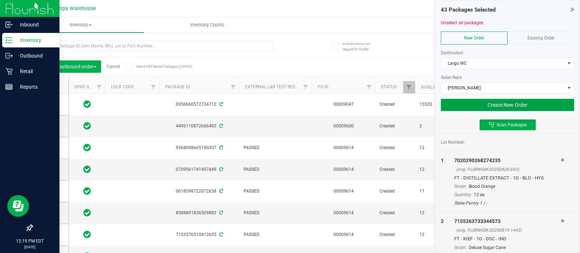
click at [484, 101] on button "Create New Order" at bounding box center [507, 105] width 133 height 12
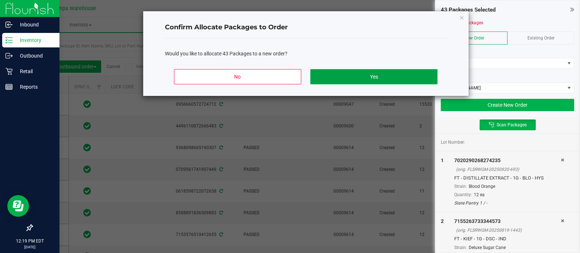
click at [385, 74] on button "Yes" at bounding box center [373, 76] width 127 height 15
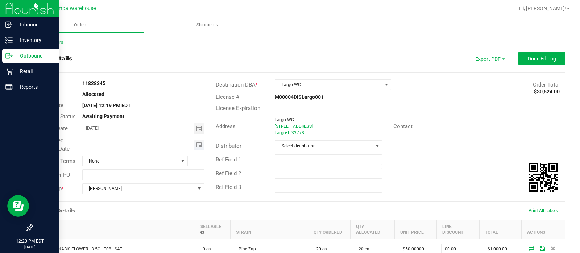
click at [194, 142] on span "Toggle calendar" at bounding box center [199, 145] width 11 height 10
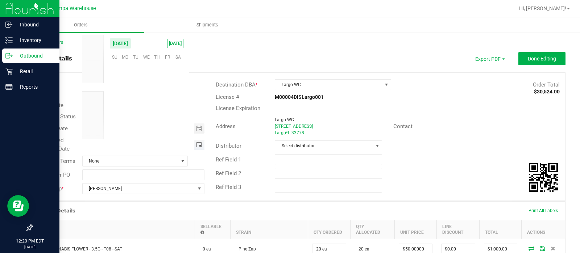
scroll to position [117449, 0]
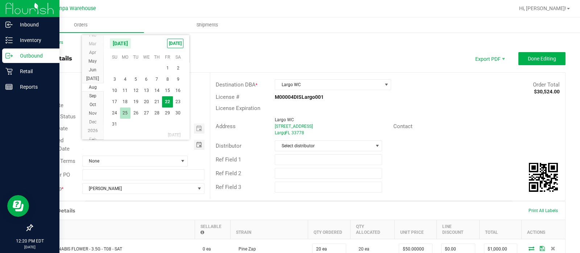
click at [125, 111] on span "25" at bounding box center [125, 113] width 11 height 11
type input "[DATE]"
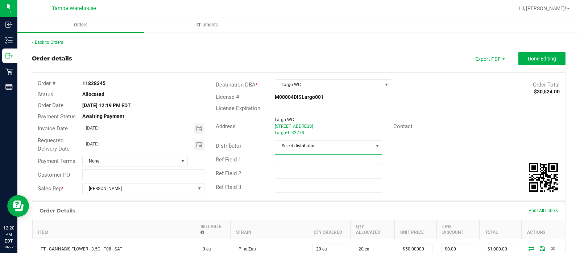
click at [299, 155] on input "text" at bounding box center [328, 159] width 107 height 11
type input "LAR WC"
click at [295, 171] on input "text" at bounding box center [328, 173] width 107 height 11
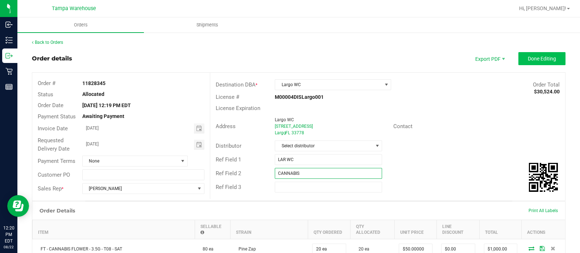
type input "CANNABIS"
click at [528, 58] on span "Done Editing" at bounding box center [542, 59] width 28 height 6
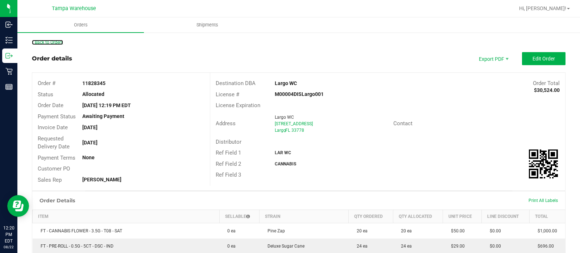
click at [45, 41] on link "Back to Orders" at bounding box center [47, 42] width 31 height 5
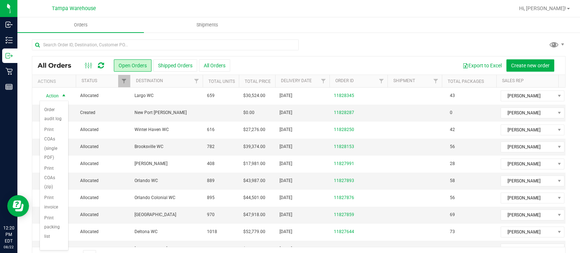
scroll to position [96, 0]
click at [46, 227] on li "Print packing list" at bounding box center [54, 227] width 28 height 29
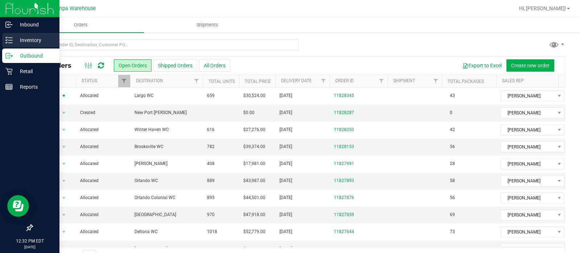
click at [9, 42] on icon at bounding box center [8, 40] width 7 height 7
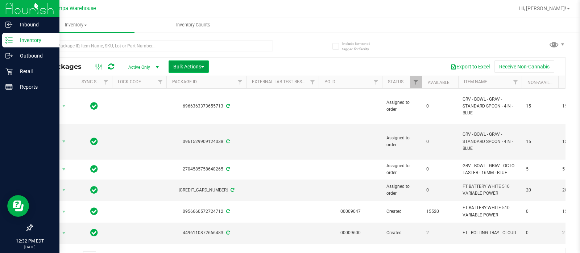
click at [196, 64] on span "Bulk Actions" at bounding box center [188, 67] width 31 height 6
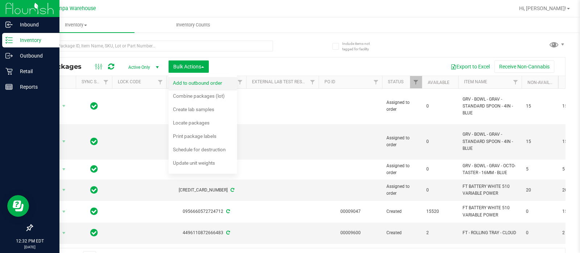
click at [196, 80] on span "Add to outbound order" at bounding box center [197, 83] width 49 height 6
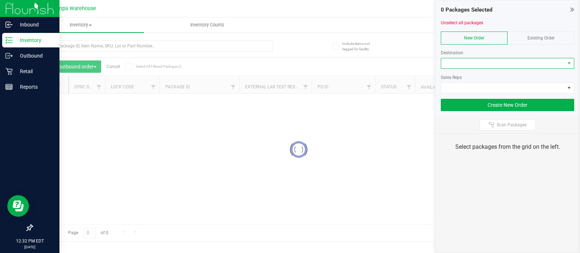
click at [451, 65] on span at bounding box center [503, 63] width 124 height 10
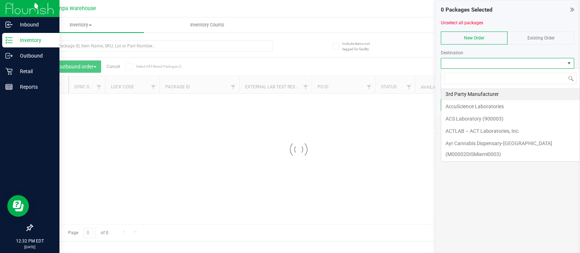
scroll to position [11, 133]
type input "south"
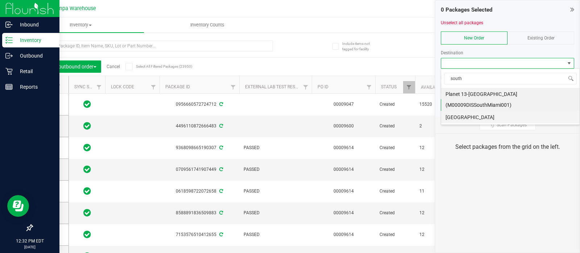
click at [465, 111] on li "[GEOGRAPHIC_DATA]" at bounding box center [510, 117] width 138 height 12
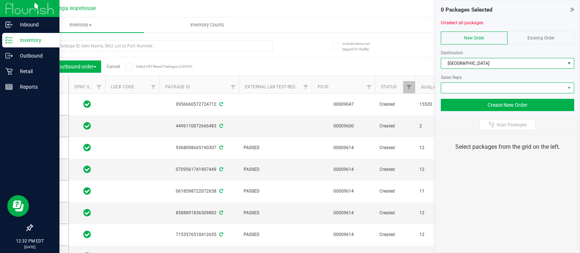
click at [456, 85] on span at bounding box center [503, 88] width 124 height 10
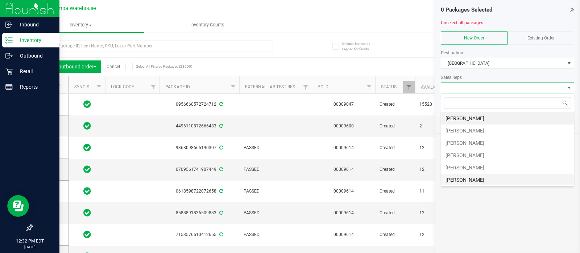
click at [457, 180] on li "[PERSON_NAME]" at bounding box center [507, 180] width 133 height 12
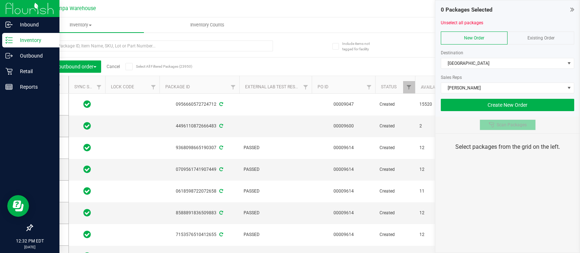
click at [506, 128] on button "Scan Packages" at bounding box center [507, 125] width 56 height 11
click at [453, 123] on div "Scan Packages" at bounding box center [507, 125] width 144 height 17
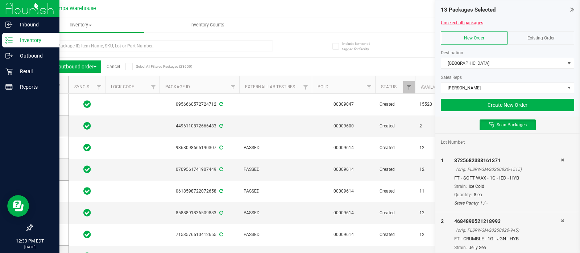
click at [458, 24] on link "Unselect all packages" at bounding box center [462, 22] width 42 height 5
click at [467, 102] on button "Create New Order" at bounding box center [507, 105] width 133 height 12
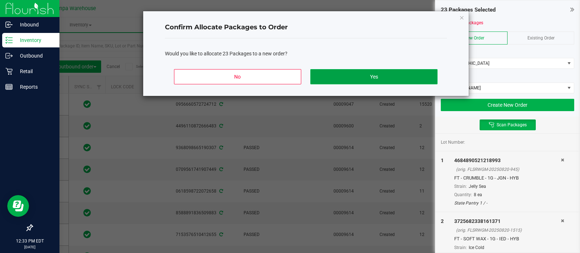
click at [375, 81] on button "Yes" at bounding box center [373, 76] width 127 height 15
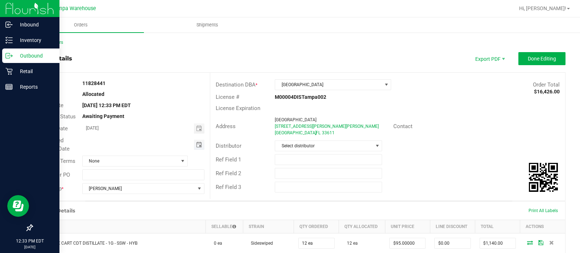
click at [198, 146] on span "Toggle calendar" at bounding box center [199, 145] width 6 height 6
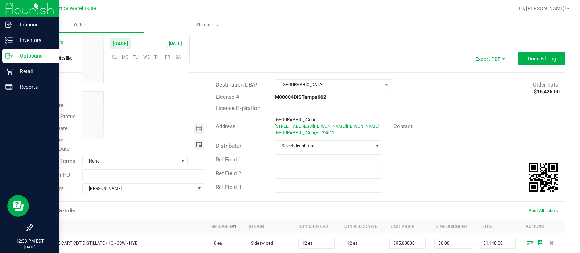
scroll to position [117449, 0]
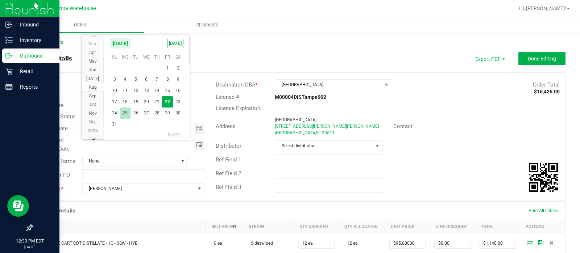
click at [127, 115] on span "25" at bounding box center [125, 113] width 11 height 11
type input "[DATE]"
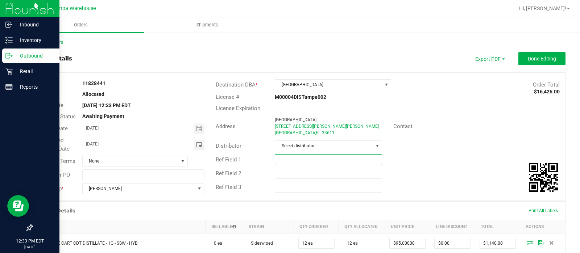
click at [292, 165] on input "text" at bounding box center [328, 159] width 107 height 11
type input "SOT WC"
click at [288, 167] on div "Ref Field 2" at bounding box center [387, 174] width 355 height 14
click at [280, 173] on input "text" at bounding box center [328, 173] width 107 height 11
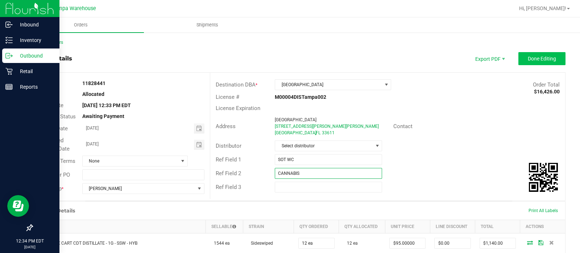
type input "CANNABIS"
click at [528, 56] on span "Done Editing" at bounding box center [542, 59] width 28 height 6
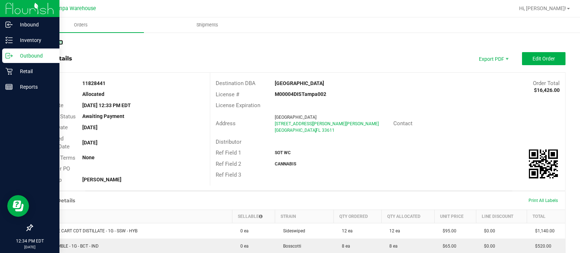
click at [49, 42] on link "Back to Orders" at bounding box center [47, 42] width 31 height 5
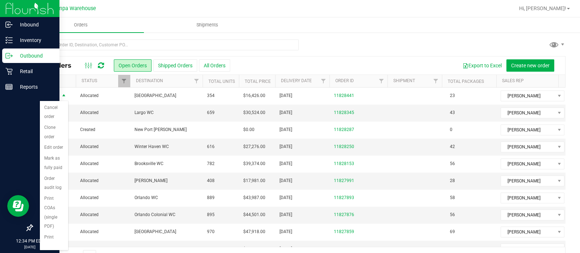
scroll to position [96, 0]
click at [53, 234] on li "Print packing list" at bounding box center [54, 227] width 28 height 29
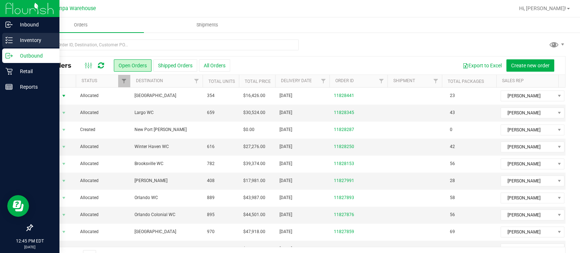
click at [9, 40] on line at bounding box center [10, 40] width 4 height 0
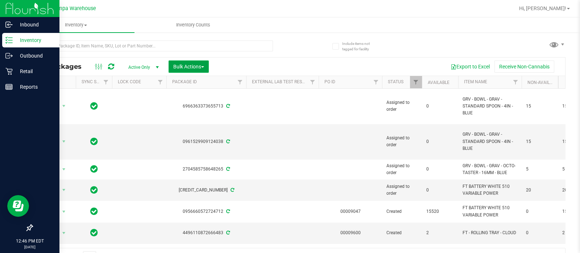
click at [205, 66] on button "Bulk Actions" at bounding box center [189, 67] width 40 height 12
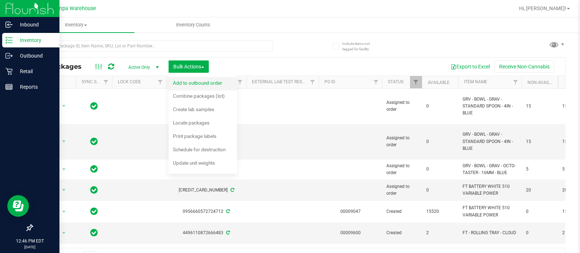
click at [212, 83] on span "Add to outbound order" at bounding box center [197, 83] width 49 height 6
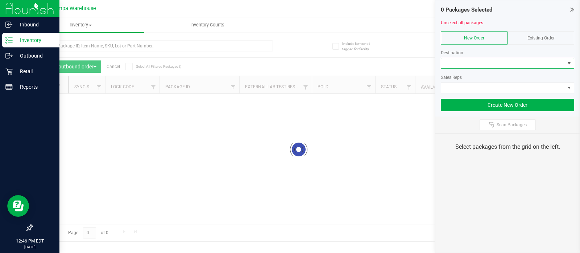
click at [480, 61] on span at bounding box center [503, 63] width 124 height 10
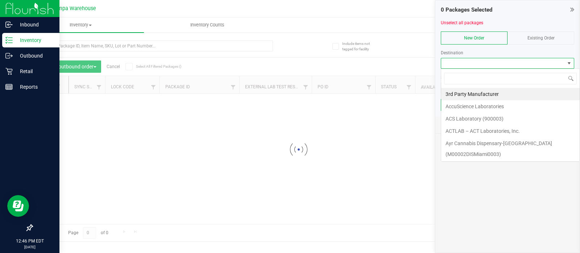
scroll to position [11, 133]
type input "[PERSON_NAME]"
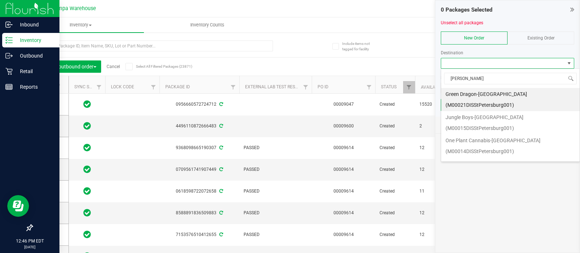
scroll to position [21, 0]
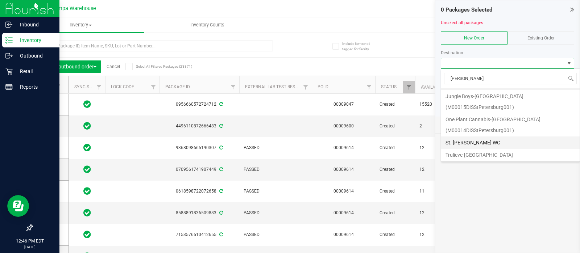
click at [471, 142] on li "St. [PERSON_NAME] WC" at bounding box center [510, 143] width 138 height 12
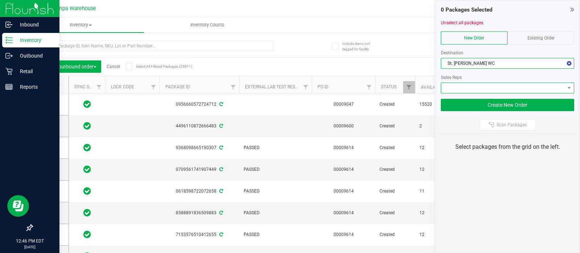
click at [453, 88] on span at bounding box center [503, 88] width 124 height 10
click at [468, 91] on span at bounding box center [503, 88] width 124 height 10
click at [523, 87] on span at bounding box center [503, 88] width 124 height 10
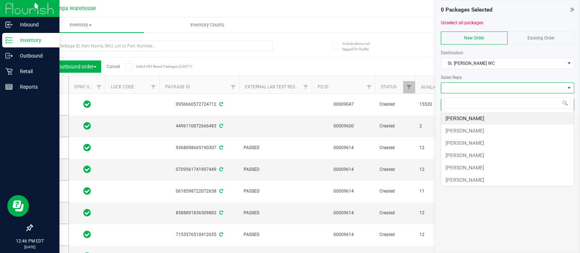
scroll to position [11, 133]
click at [486, 179] on li "[PERSON_NAME]" at bounding box center [507, 180] width 133 height 12
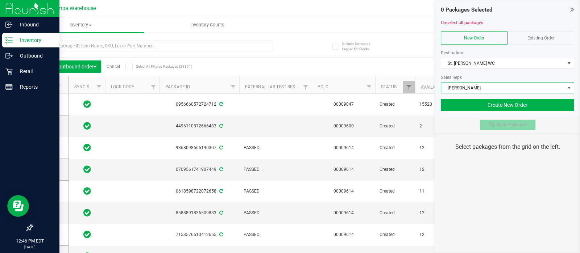
click at [482, 129] on button "Scan Packages" at bounding box center [507, 125] width 56 height 11
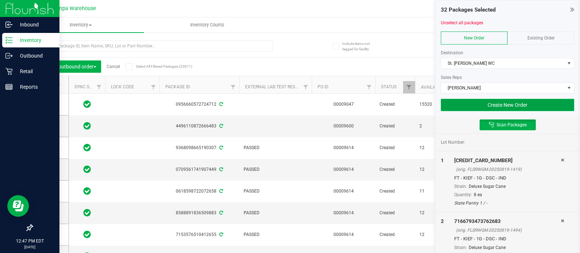
click at [486, 106] on button "Create New Order" at bounding box center [507, 105] width 133 height 12
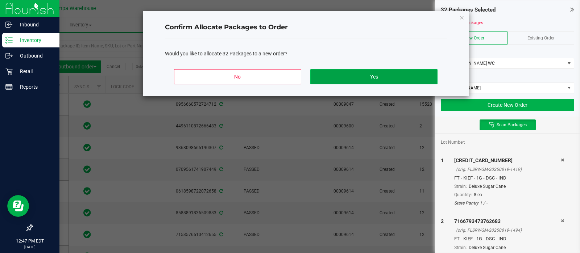
click at [396, 77] on button "Yes" at bounding box center [373, 76] width 127 height 15
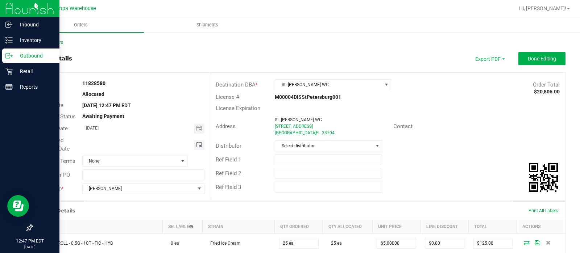
click at [196, 144] on span "Toggle calendar" at bounding box center [199, 145] width 6 height 6
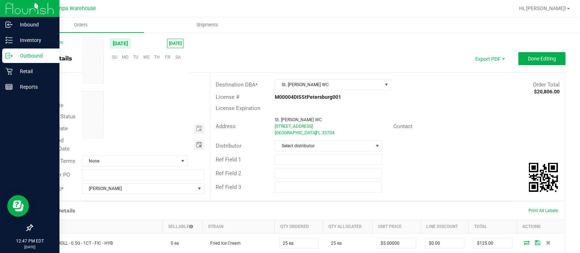
scroll to position [117449, 0]
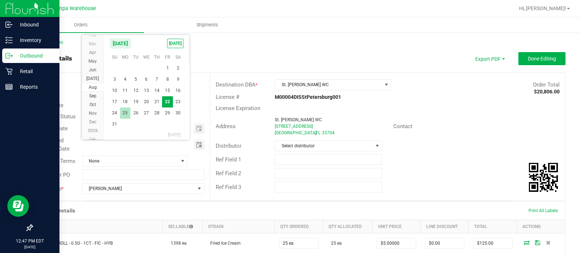
click at [124, 111] on span "25" at bounding box center [125, 113] width 11 height 11
type input "[DATE]"
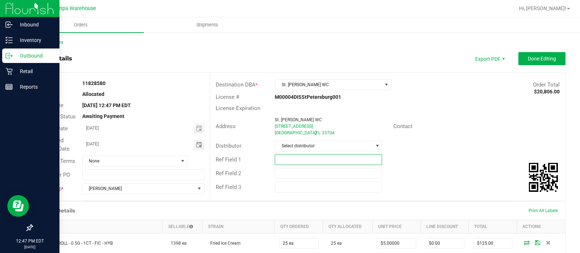
click at [288, 158] on input "text" at bounding box center [328, 159] width 107 height 11
type input "STP WC"
click at [284, 171] on input "text" at bounding box center [328, 173] width 107 height 11
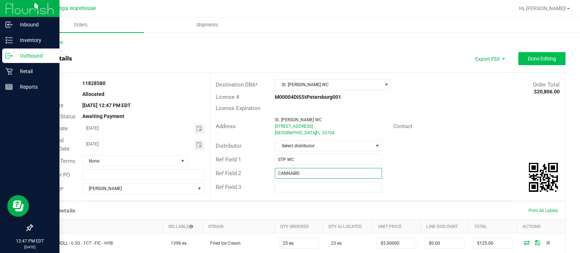
type input "CANNABIS"
click at [529, 62] on button "Done Editing" at bounding box center [541, 58] width 47 height 13
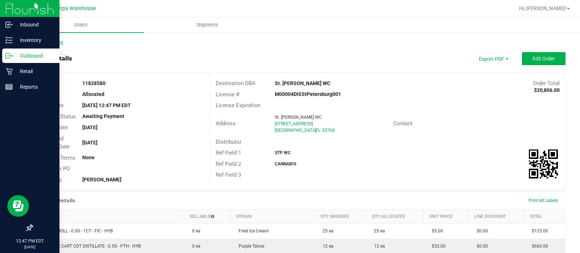
click at [51, 41] on link "Back to Orders" at bounding box center [47, 42] width 31 height 5
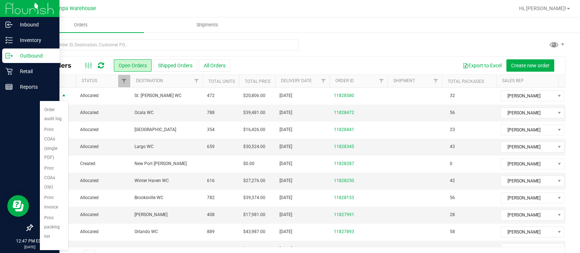
scroll to position [96, 0]
click at [47, 234] on li "Print packing list" at bounding box center [54, 227] width 28 height 29
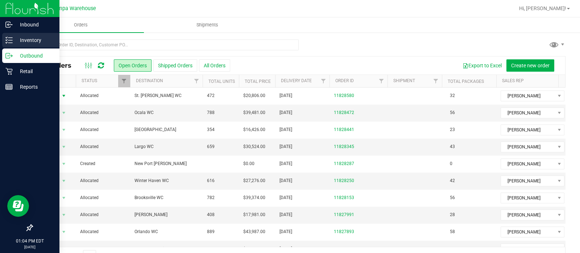
click at [24, 38] on p "Inventory" at bounding box center [34, 40] width 43 height 9
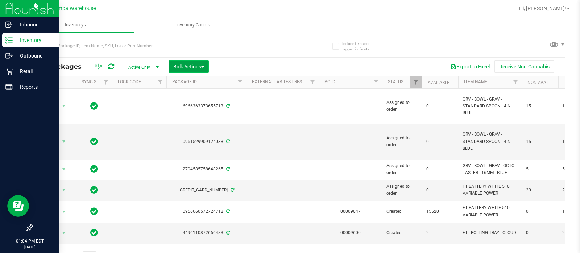
click at [183, 67] on span "Bulk Actions" at bounding box center [188, 67] width 31 height 6
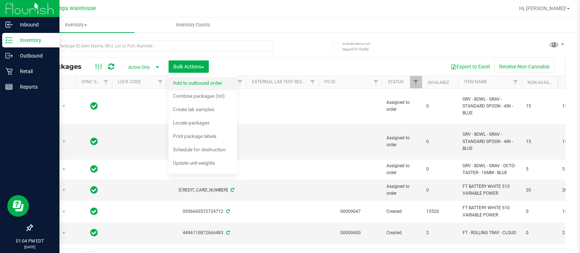
click at [188, 79] on div "Add to outbound order" at bounding box center [202, 84] width 59 height 12
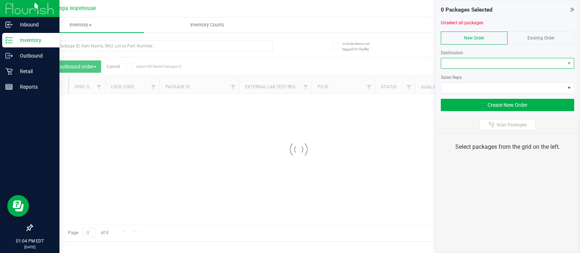
click at [459, 62] on span at bounding box center [503, 63] width 124 height 10
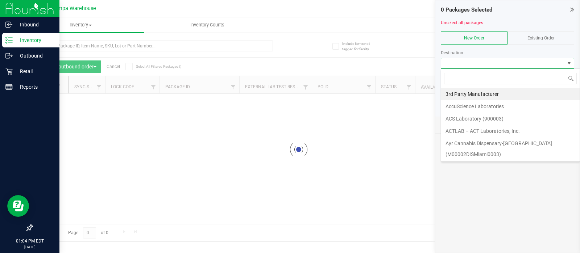
scroll to position [11, 133]
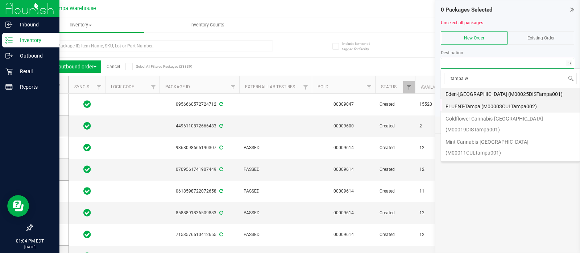
type input "tampa wc"
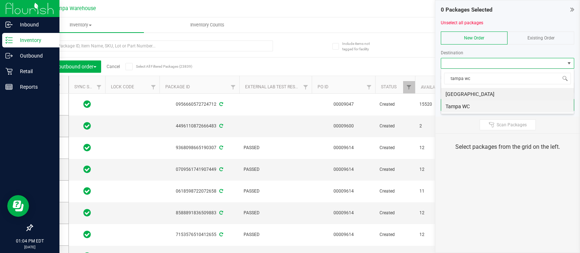
click at [463, 105] on li "Tampa WC" at bounding box center [507, 106] width 133 height 12
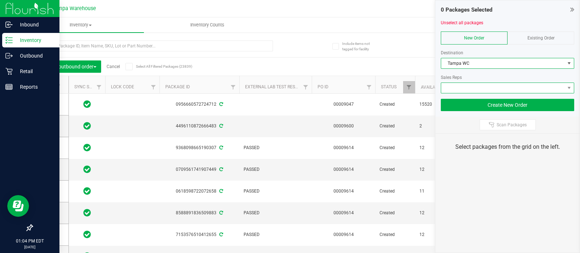
click at [454, 93] on span at bounding box center [507, 88] width 133 height 11
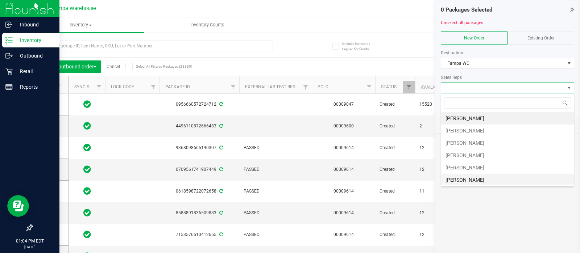
click at [454, 182] on li "[PERSON_NAME]" at bounding box center [507, 180] width 133 height 12
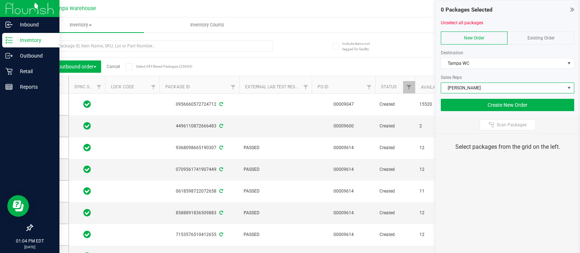
click at [518, 117] on div "Scan Packages" at bounding box center [507, 125] width 144 height 17
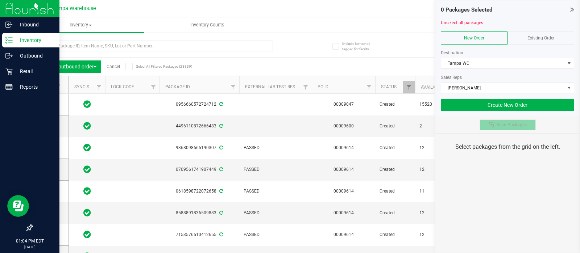
click at [504, 122] on span "Scan Packages" at bounding box center [511, 125] width 30 height 6
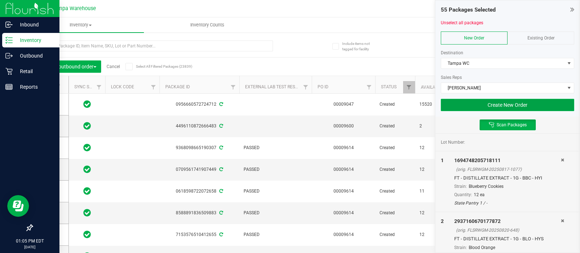
click at [465, 99] on button "Create New Order" at bounding box center [507, 105] width 133 height 12
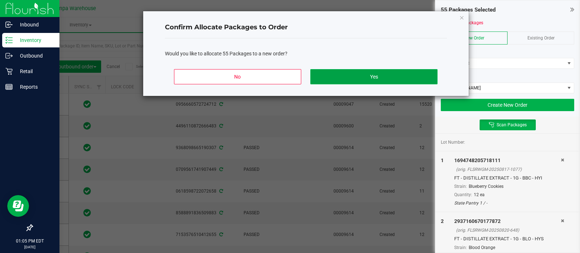
click at [357, 73] on button "Yes" at bounding box center [373, 76] width 127 height 15
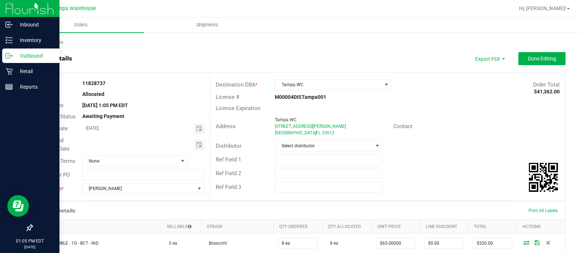
click at [196, 148] on span "Toggle calendar" at bounding box center [199, 145] width 11 height 10
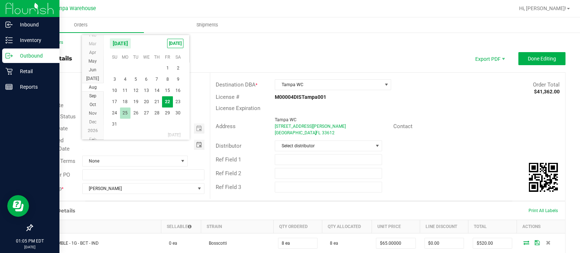
click at [124, 113] on span "25" at bounding box center [125, 113] width 11 height 11
type input "[DATE]"
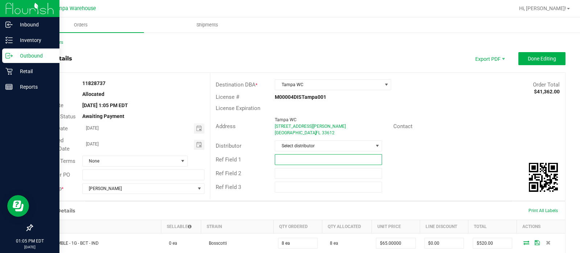
click at [283, 158] on input "text" at bounding box center [328, 159] width 107 height 11
type input "TPA WC"
click at [287, 175] on input "text" at bounding box center [328, 173] width 107 height 11
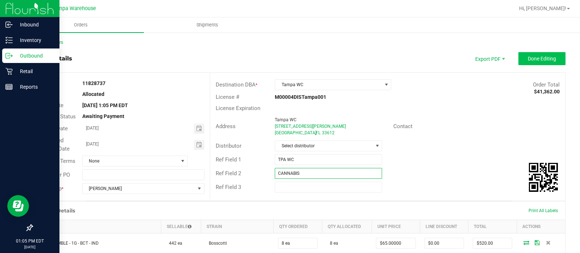
type input "CANNABIS"
click at [535, 57] on span "Done Editing" at bounding box center [542, 59] width 28 height 6
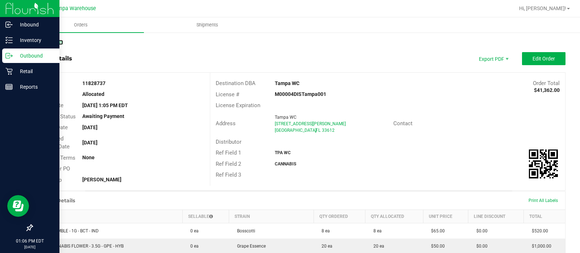
click at [49, 41] on link "Back to Orders" at bounding box center [47, 42] width 31 height 5
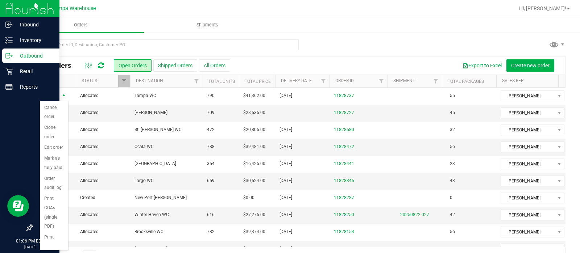
scroll to position [96, 0]
click at [51, 234] on li "Print packing list" at bounding box center [54, 227] width 28 height 29
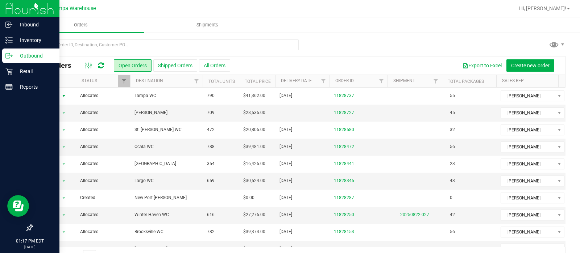
click at [101, 66] on icon at bounding box center [101, 65] width 6 height 7
click at [53, 111] on span "Action" at bounding box center [49, 113] width 20 height 10
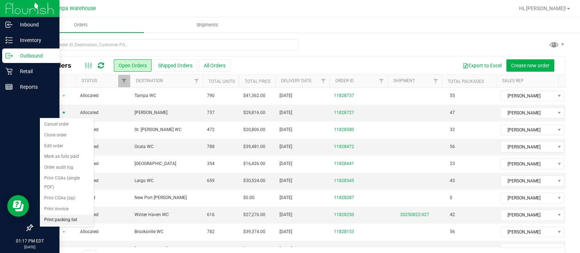
click at [67, 217] on li "Print packing list" at bounding box center [67, 220] width 54 height 11
